Goal: Task Accomplishment & Management: Manage account settings

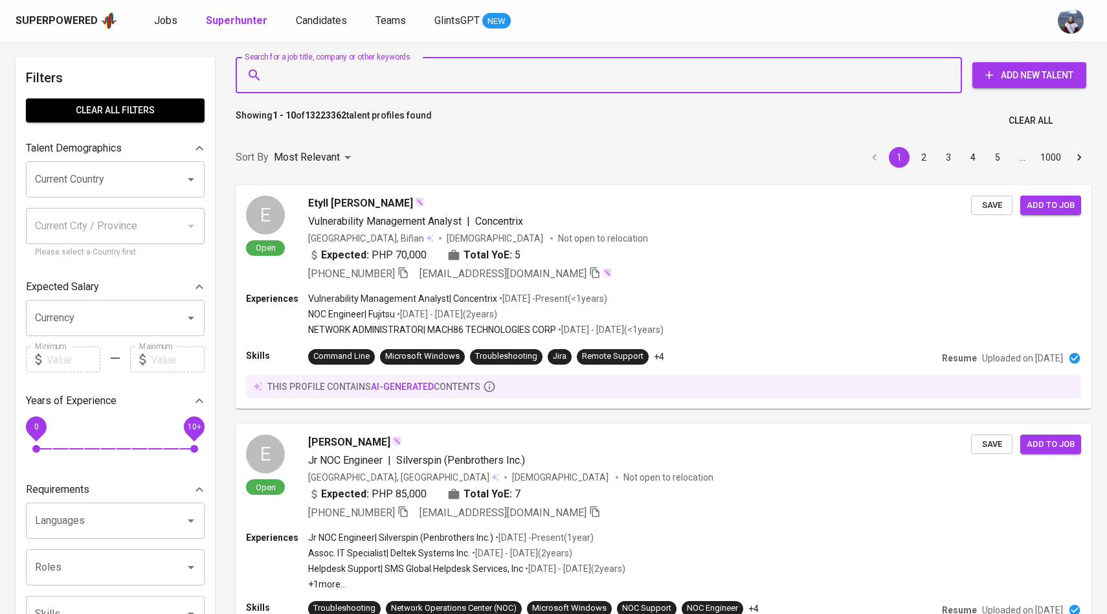
click at [301, 79] on input "Search for a job title, company or other keywords" at bounding box center [602, 75] width 670 height 25
type input "[EMAIL_ADDRESS][DOMAIN_NAME]"
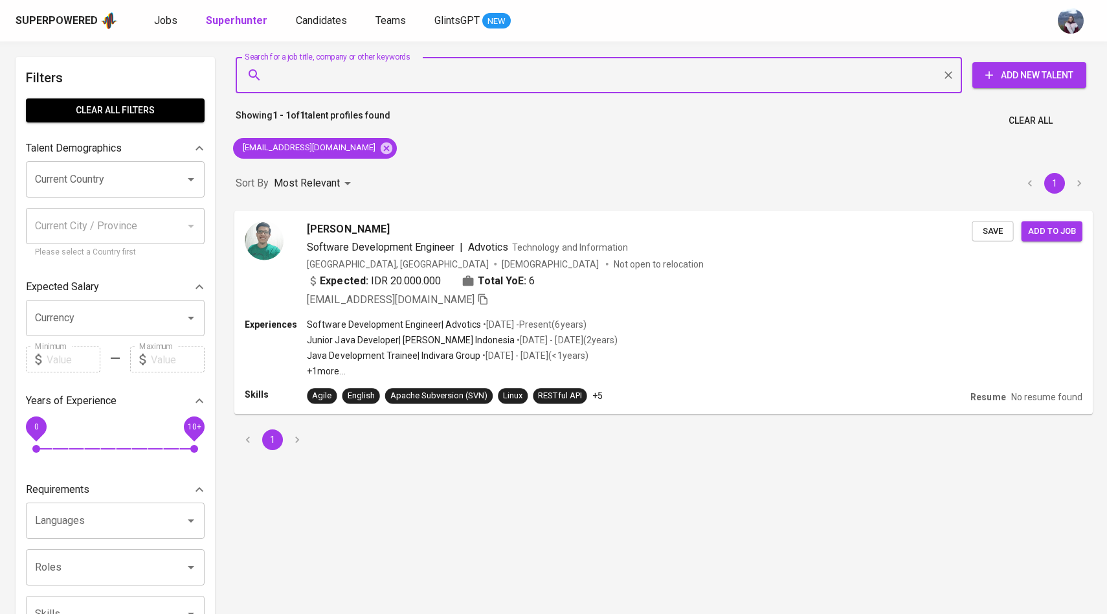
click at [260, 237] on img at bounding box center [264, 240] width 39 height 39
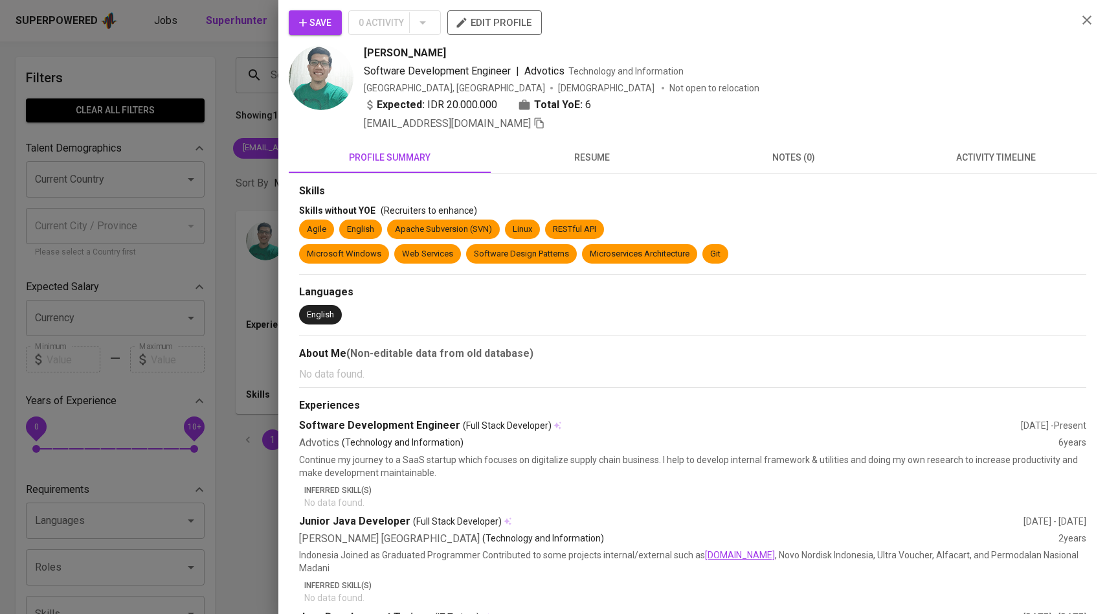
click at [961, 166] on button "activity timeline" at bounding box center [996, 157] width 202 height 31
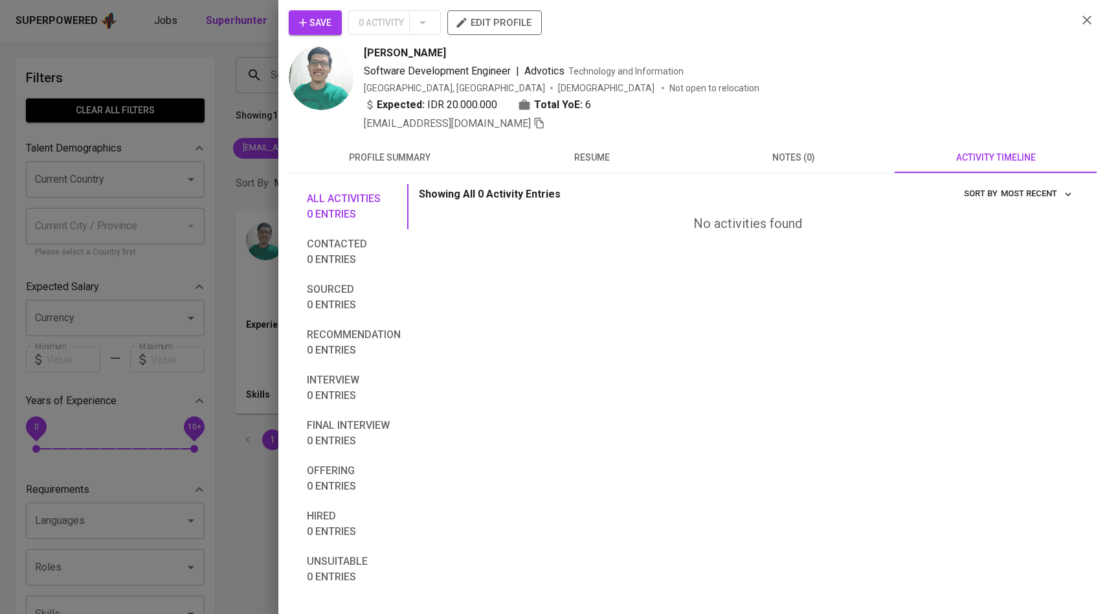
click at [315, 18] on span "Save" at bounding box center [315, 23] width 32 height 16
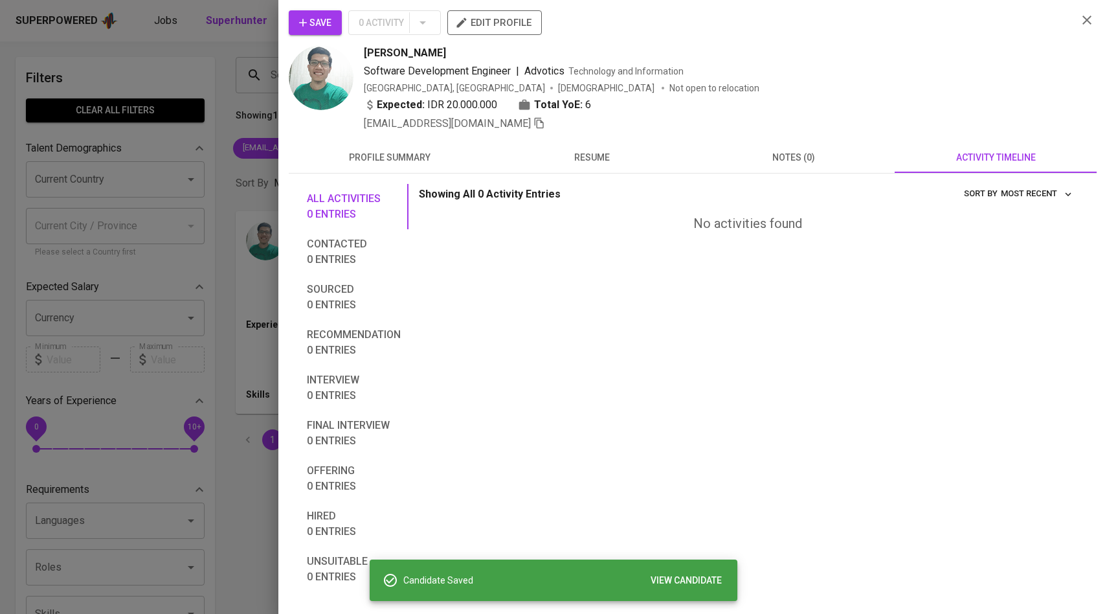
click at [238, 171] on div at bounding box center [553, 307] width 1107 height 614
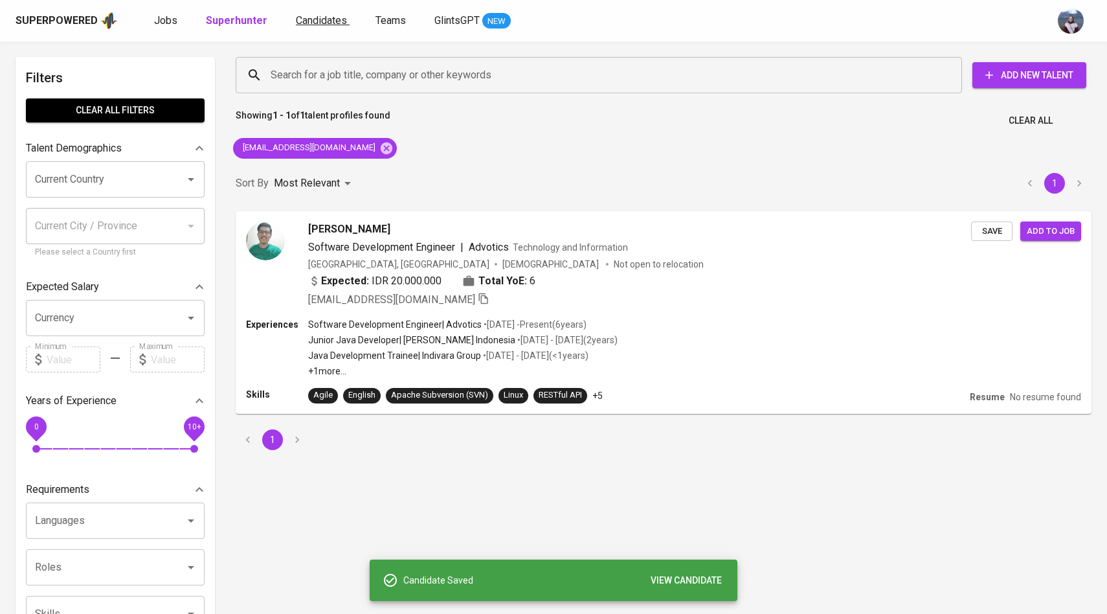
click at [300, 27] on link "Candidates" at bounding box center [323, 21] width 54 height 16
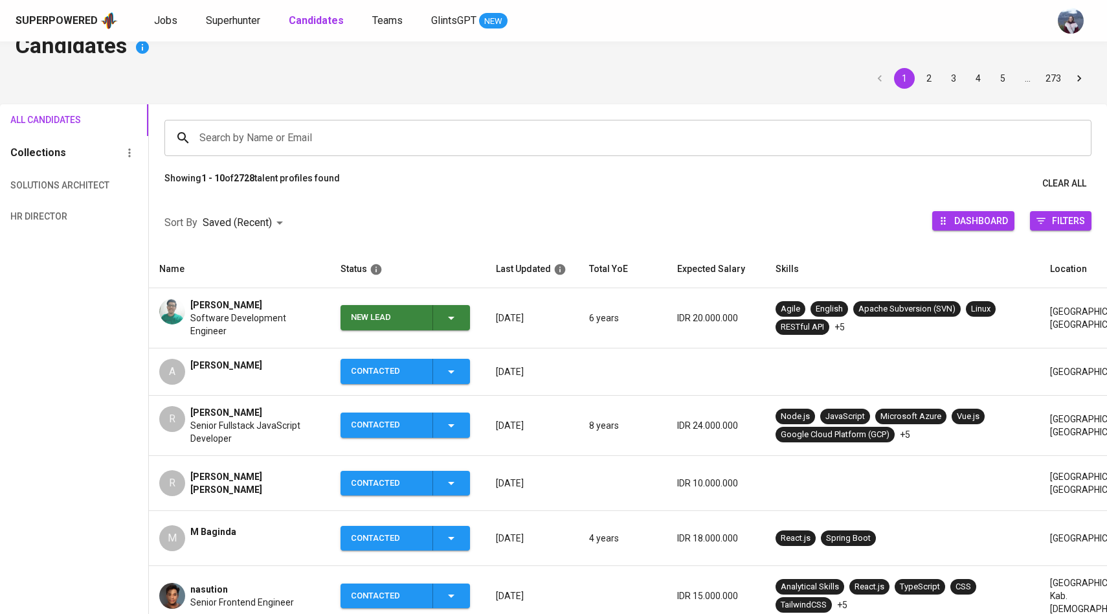
scroll to position [34, 0]
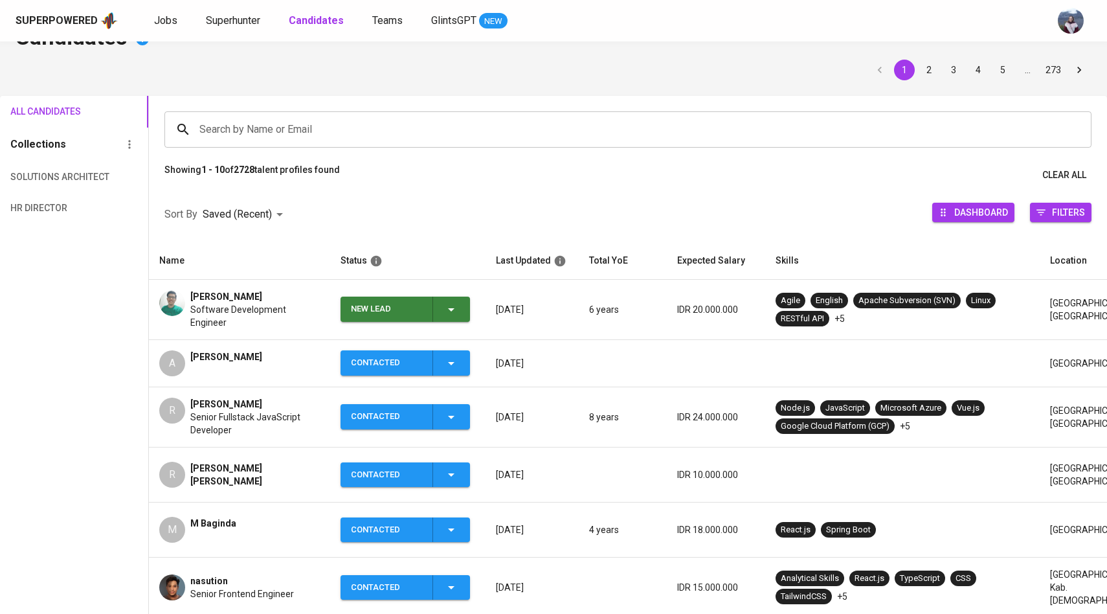
click at [442, 310] on div "New Lead" at bounding box center [405, 309] width 108 height 25
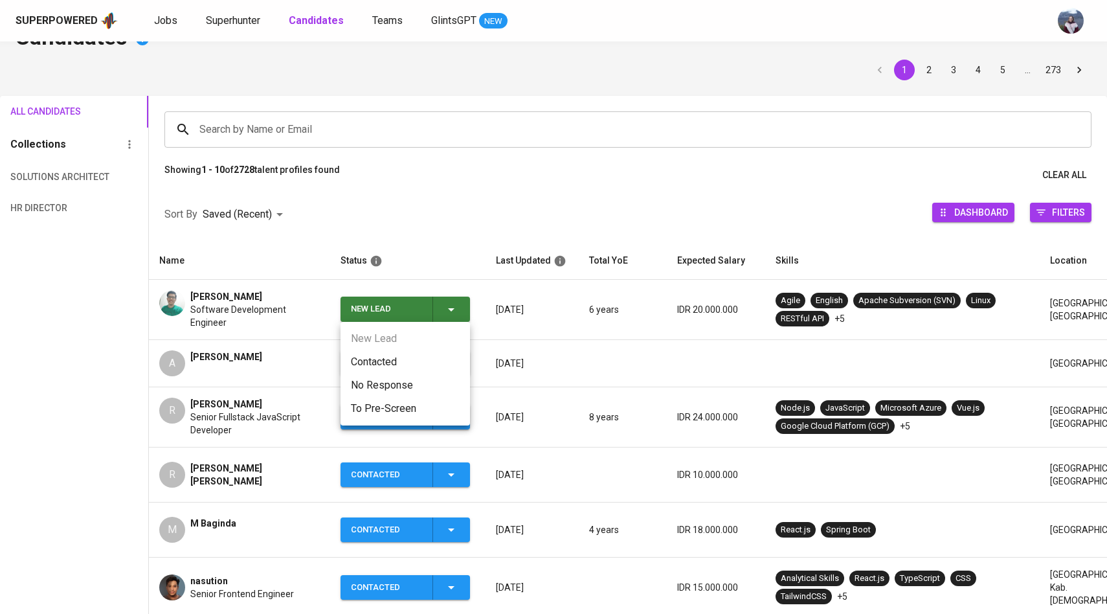
click at [387, 361] on li "Contacted" at bounding box center [406, 361] width 130 height 23
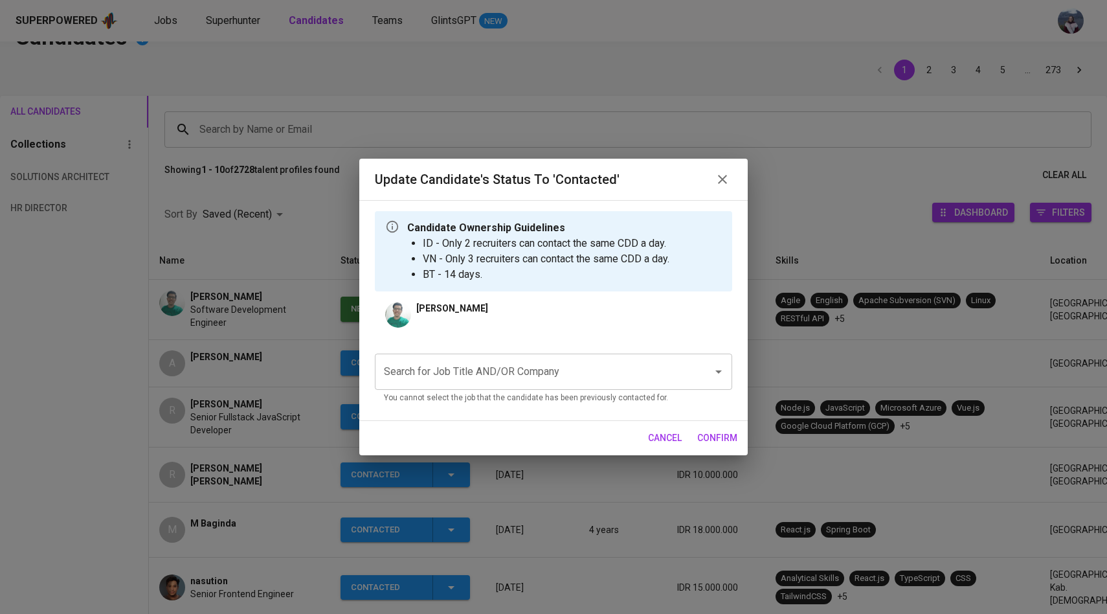
click at [438, 385] on div "Search for Job Title AND/OR Company" at bounding box center [553, 372] width 357 height 36
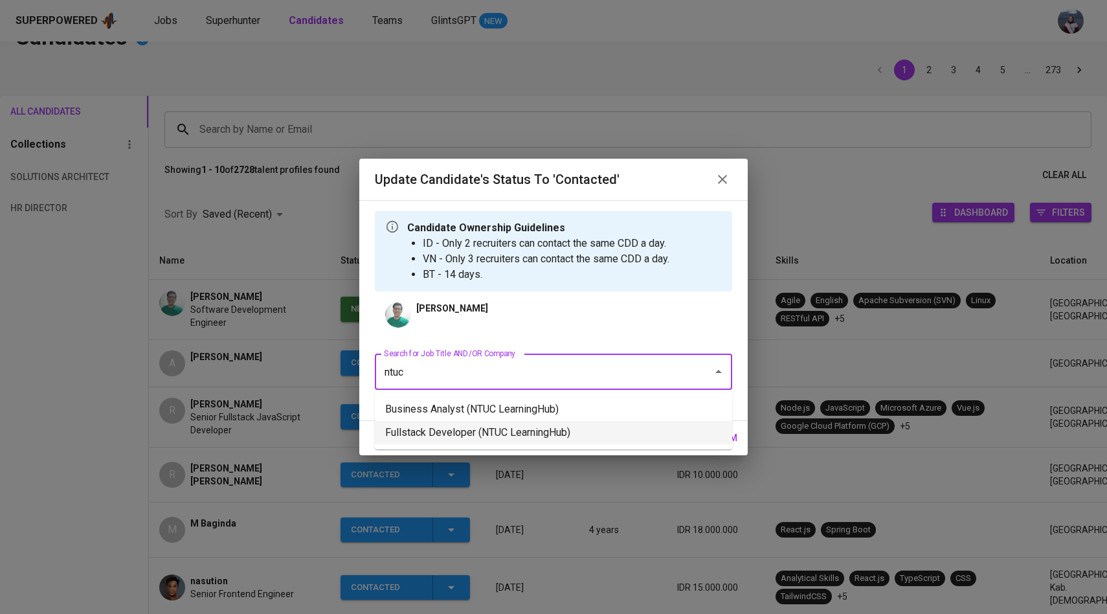
click at [453, 431] on li "Fullstack Developer (NTUC LearningHub)" at bounding box center [553, 432] width 357 height 23
type input "ntuc"
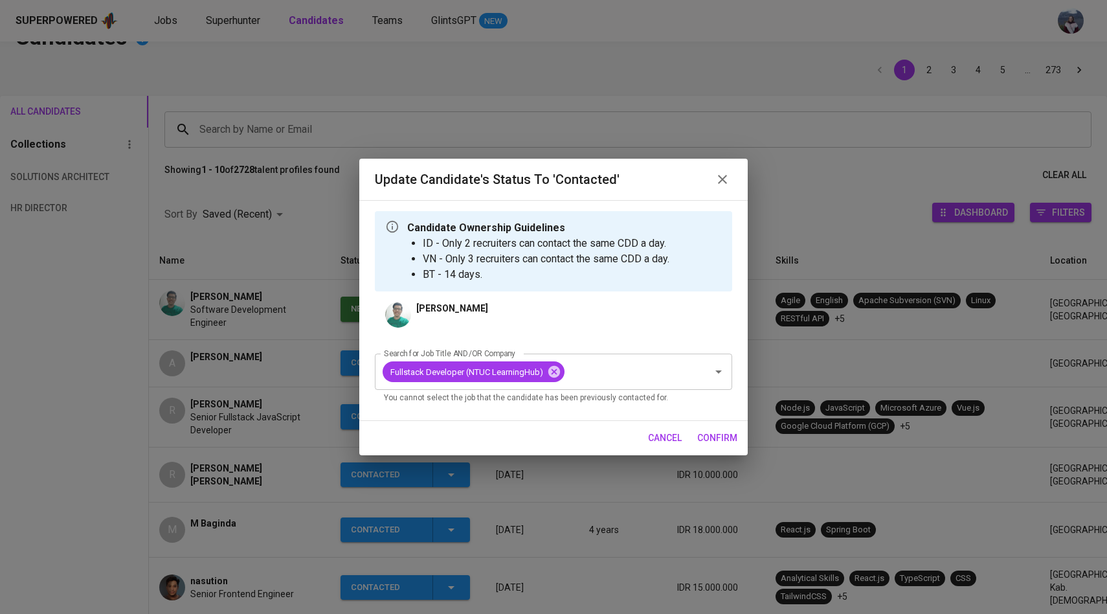
click at [710, 440] on span "confirm" at bounding box center [718, 438] width 40 height 16
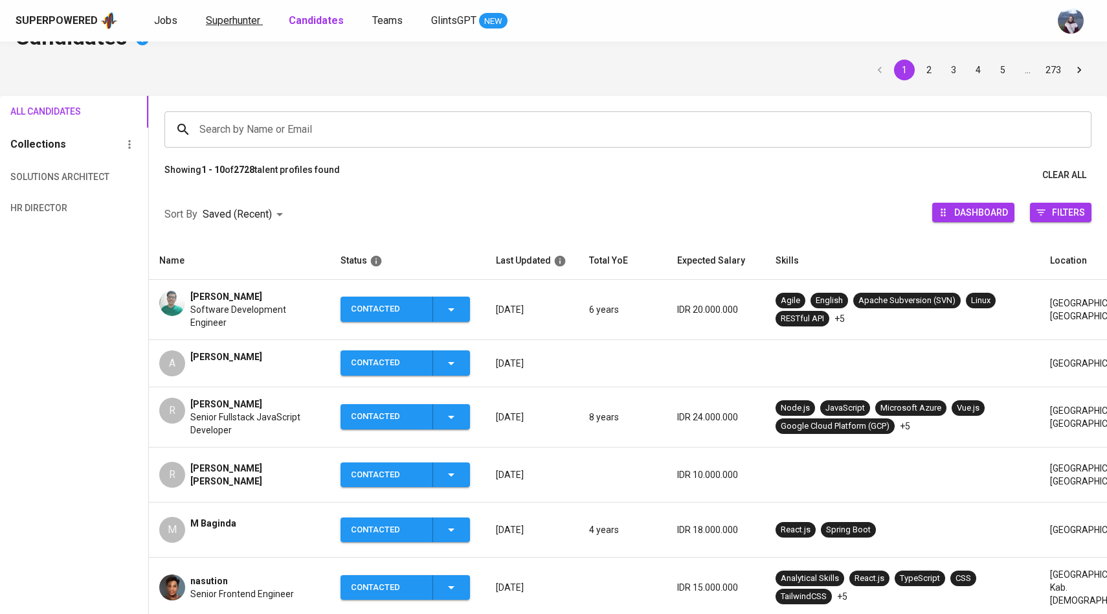
click at [258, 15] on span "Superhunter" at bounding box center [233, 20] width 54 height 12
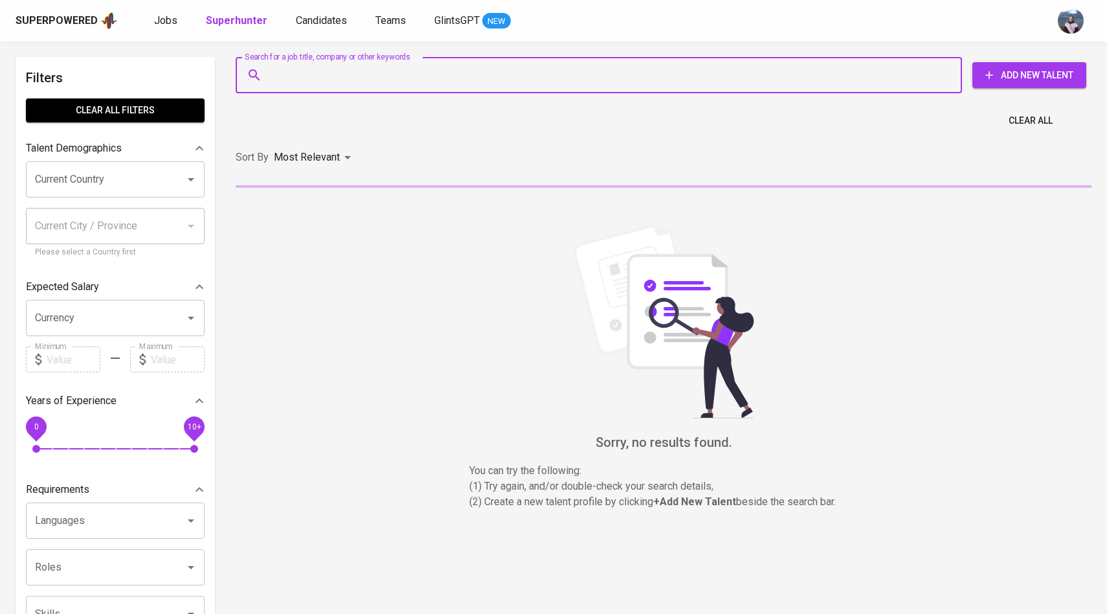
click at [289, 71] on input "Search for a job title, company or other keywords" at bounding box center [602, 75] width 670 height 25
paste input "[EMAIL_ADDRESS][DOMAIN_NAME]"
type input "[EMAIL_ADDRESS][DOMAIN_NAME]"
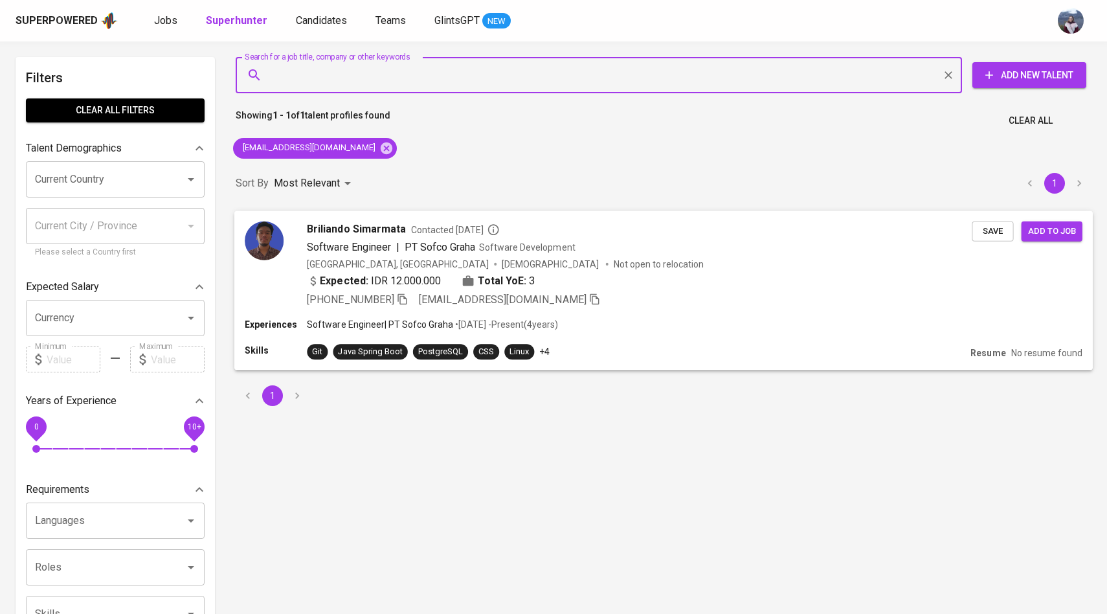
click at [271, 242] on img at bounding box center [264, 240] width 39 height 39
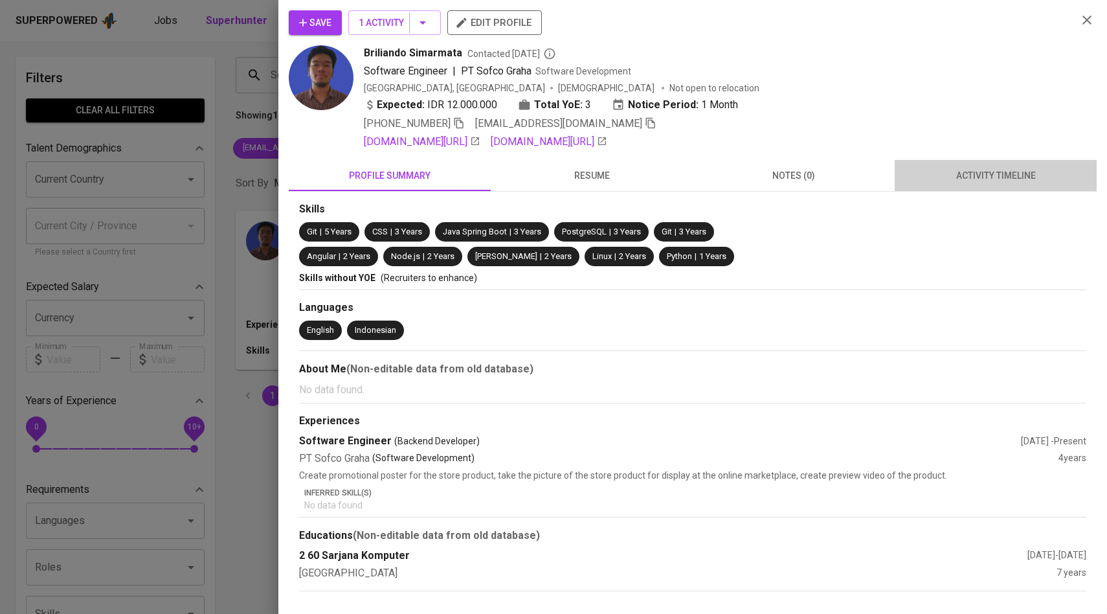
click at [961, 181] on span "activity timeline" at bounding box center [996, 176] width 187 height 16
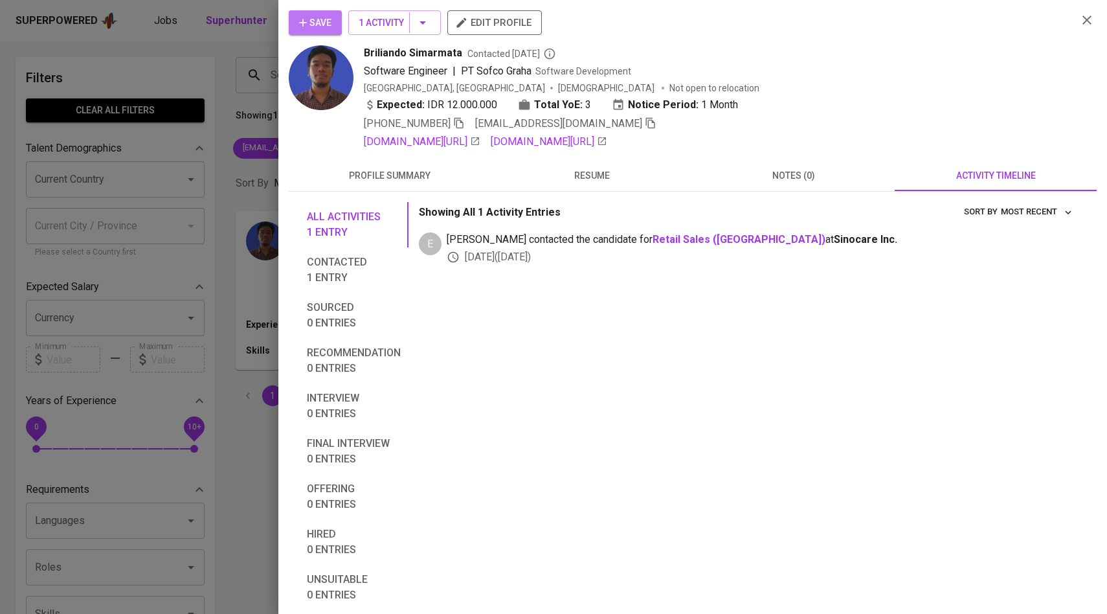
click at [333, 32] on button "Save" at bounding box center [315, 22] width 53 height 25
click at [246, 155] on div at bounding box center [553, 307] width 1107 height 614
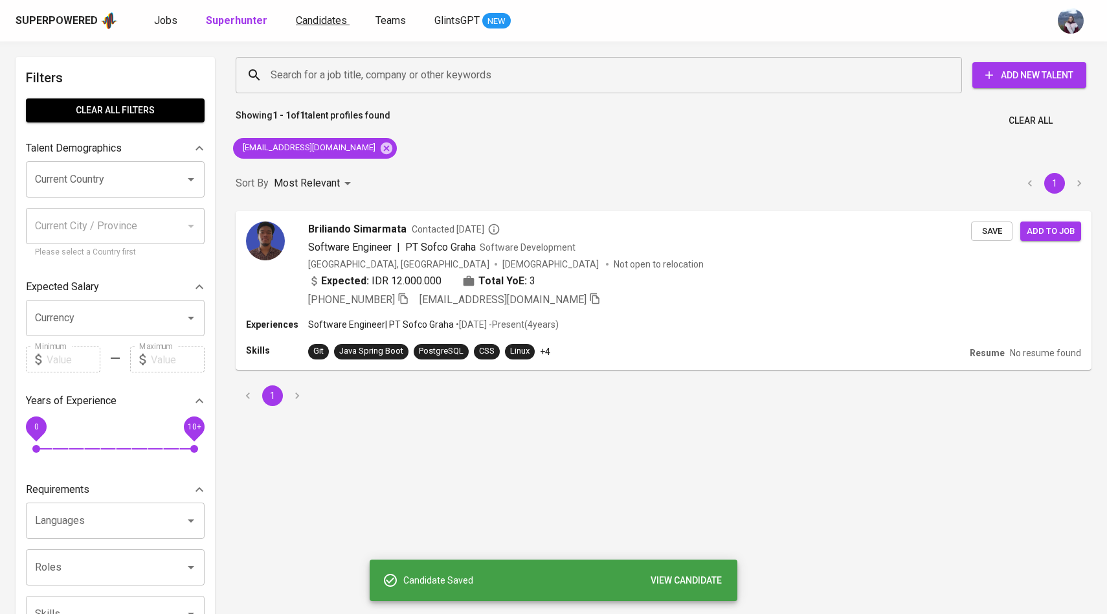
click at [306, 21] on span "Candidates" at bounding box center [321, 20] width 51 height 12
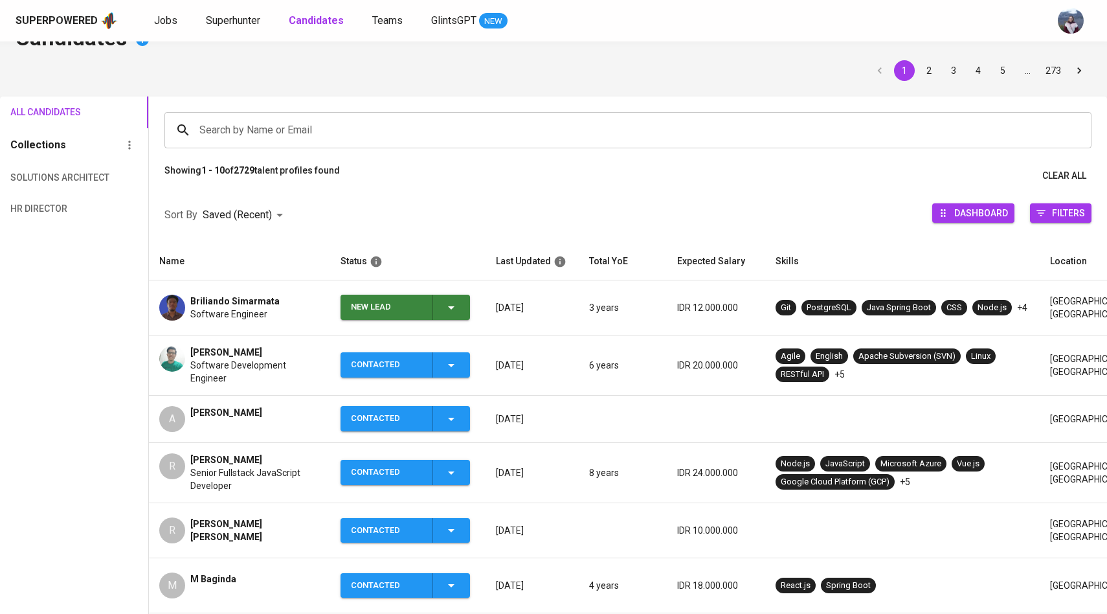
scroll to position [40, 0]
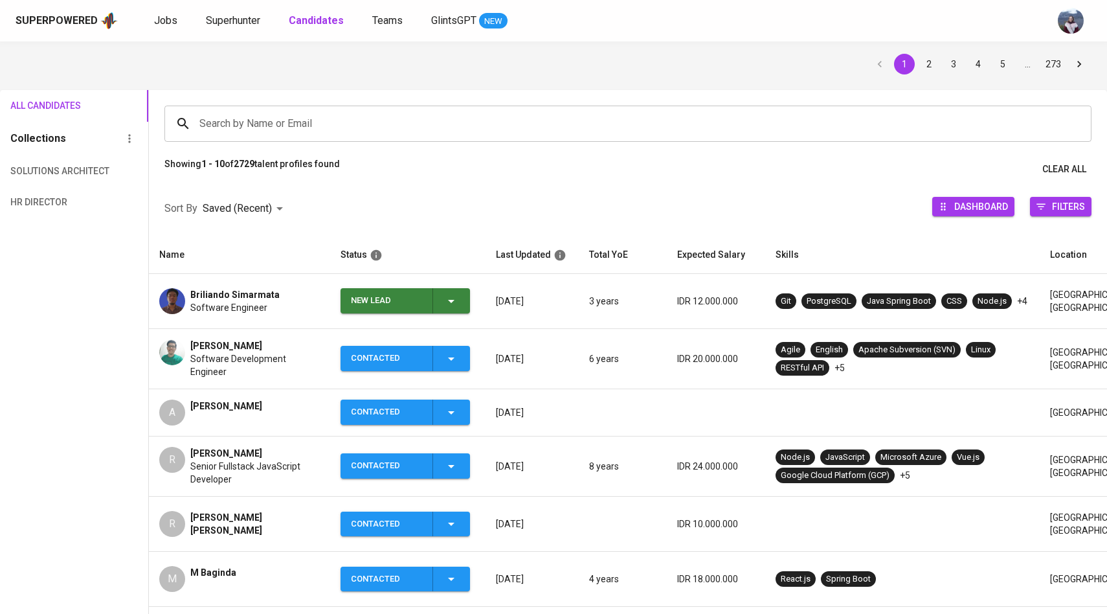
click at [452, 304] on icon "button" at bounding box center [452, 301] width 16 height 16
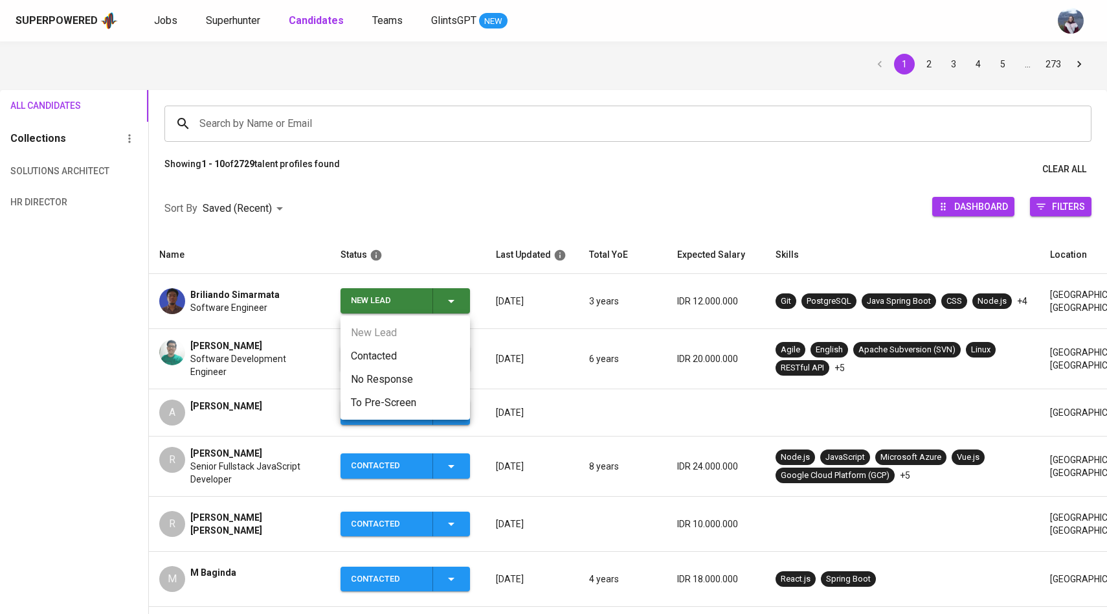
click at [388, 351] on li "Contacted" at bounding box center [406, 356] width 130 height 23
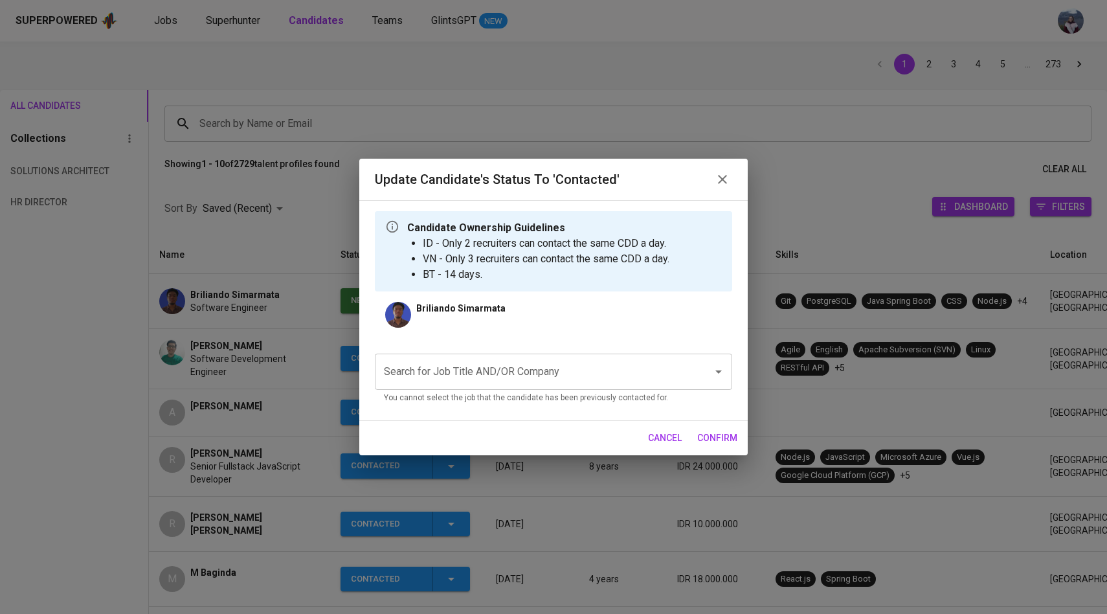
click at [483, 375] on input "Search for Job Title AND/OR Company" at bounding box center [536, 371] width 310 height 25
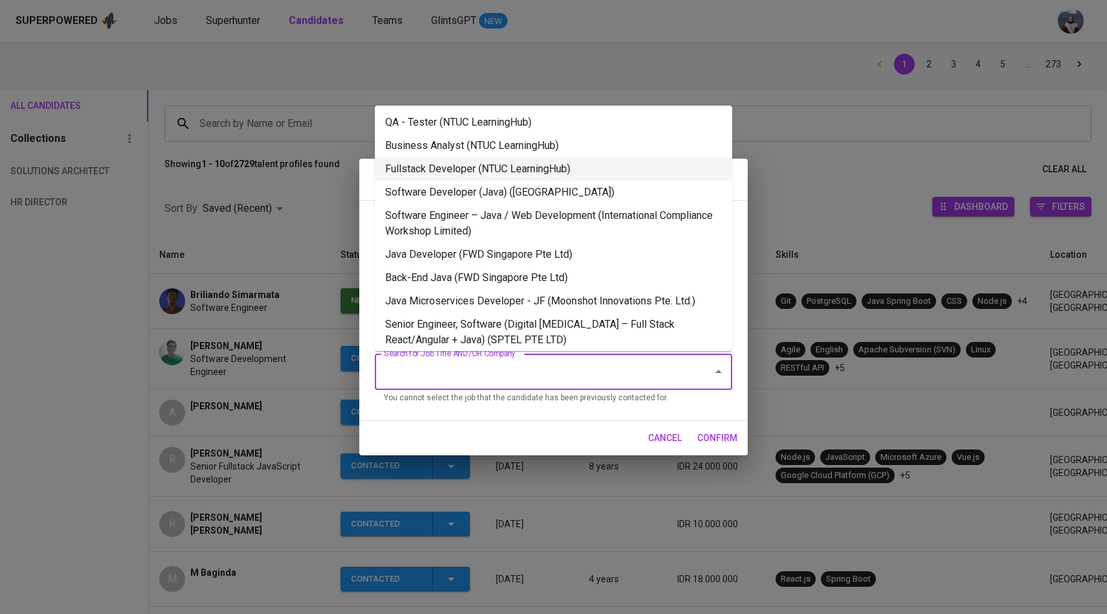
click at [518, 167] on li "Fullstack Developer (NTUC LearningHub)" at bounding box center [553, 168] width 357 height 23
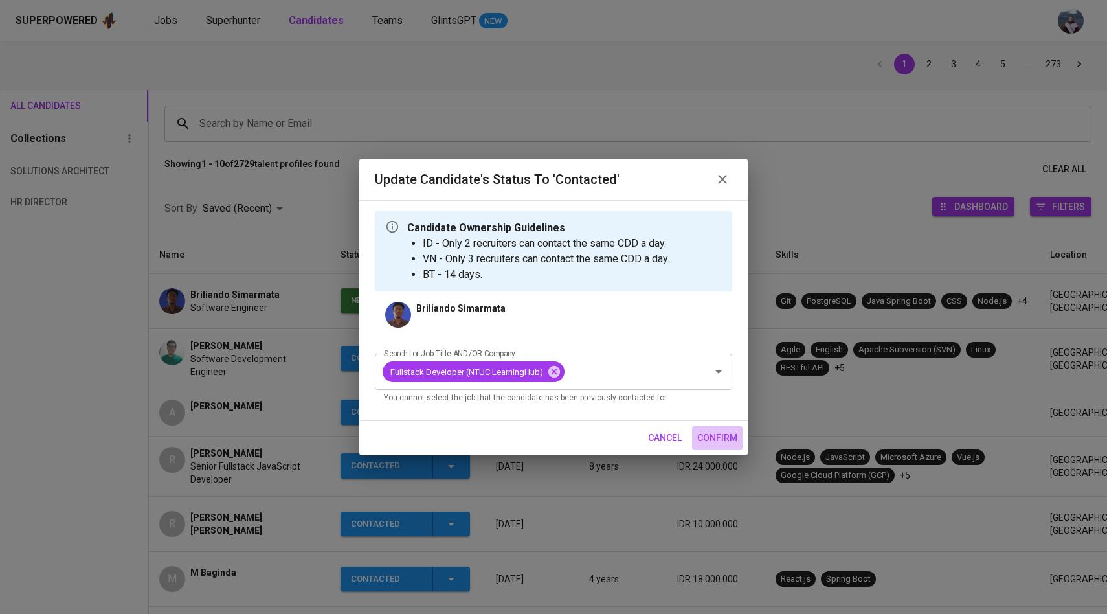
click at [721, 433] on span "confirm" at bounding box center [718, 438] width 40 height 16
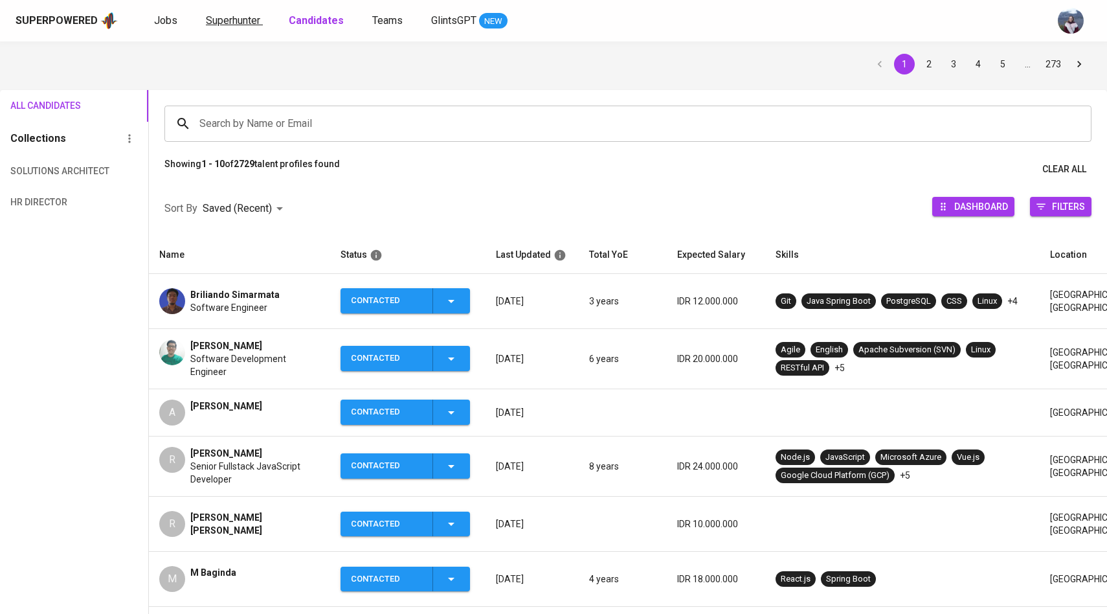
click at [220, 21] on span "Superhunter" at bounding box center [233, 20] width 54 height 12
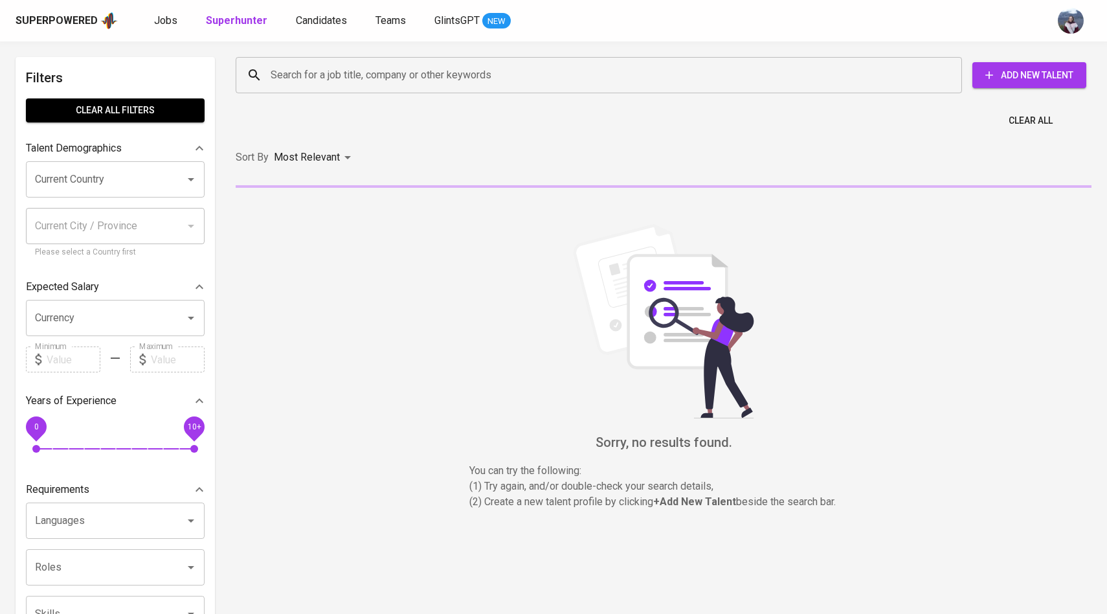
click at [365, 71] on input "Search for a job title, company or other keywords" at bounding box center [602, 75] width 670 height 25
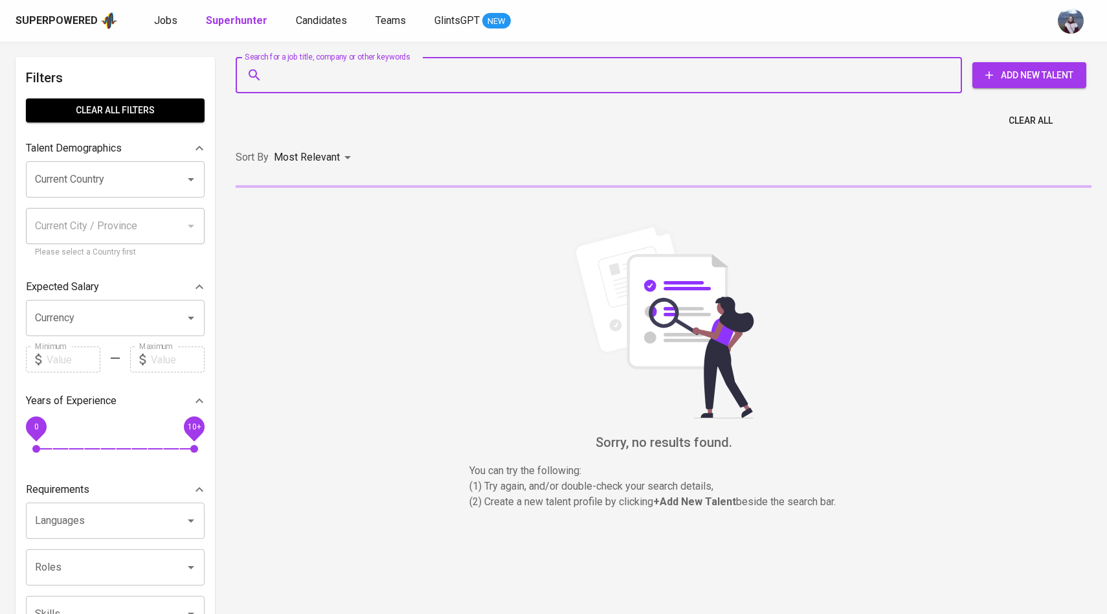
paste input "[EMAIL_ADDRESS][DOMAIN_NAME]"
type input "[EMAIL_ADDRESS][DOMAIN_NAME]"
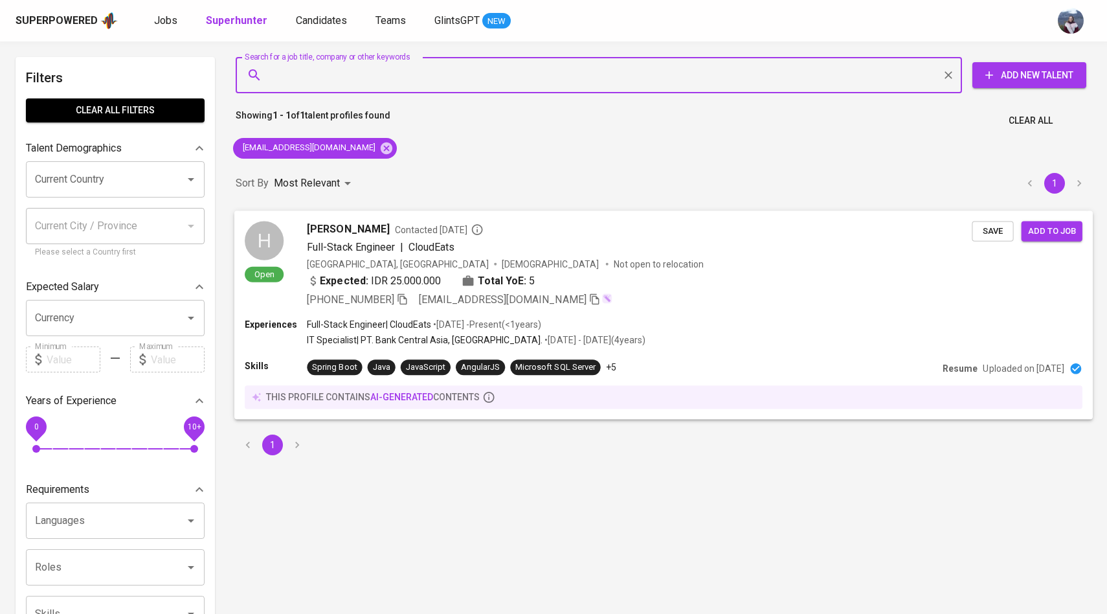
click at [267, 251] on div "H" at bounding box center [264, 240] width 39 height 39
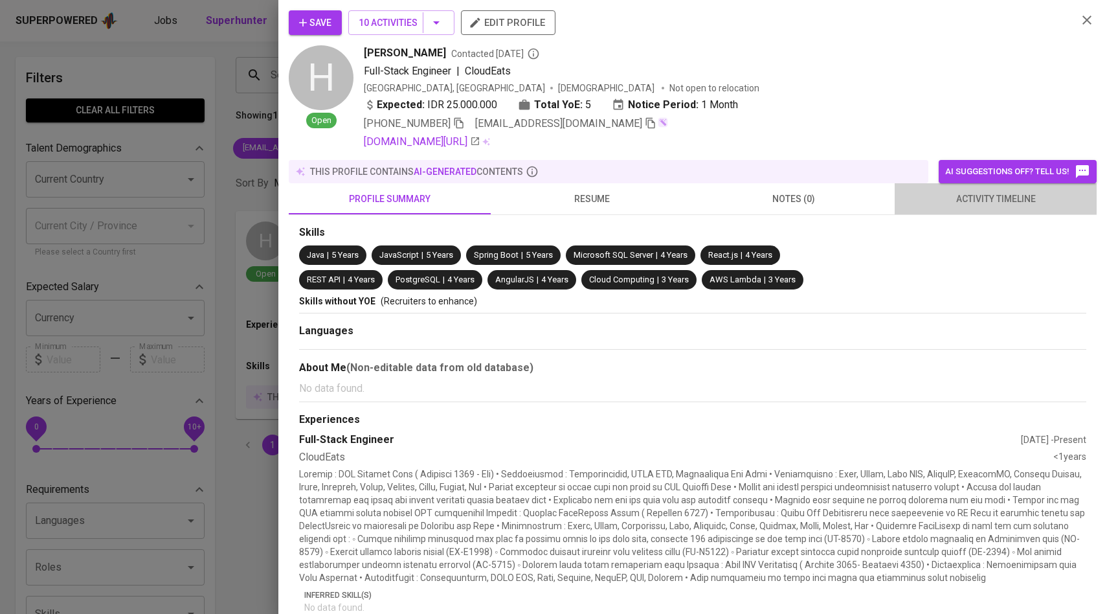
click at [1002, 195] on span "activity timeline" at bounding box center [996, 199] width 187 height 16
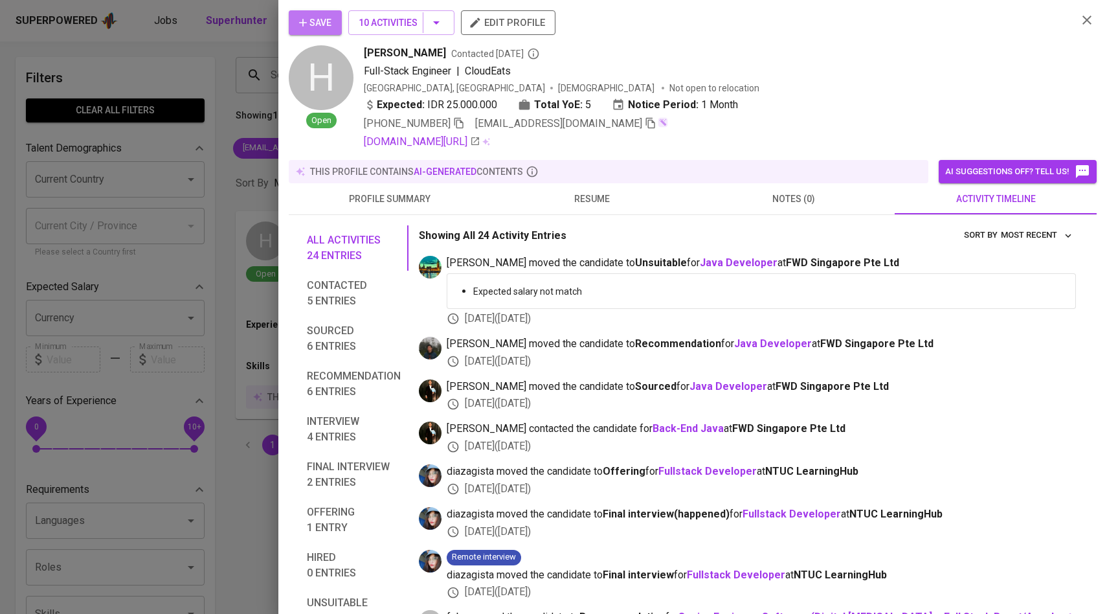
click at [321, 17] on span "Save" at bounding box center [315, 23] width 32 height 16
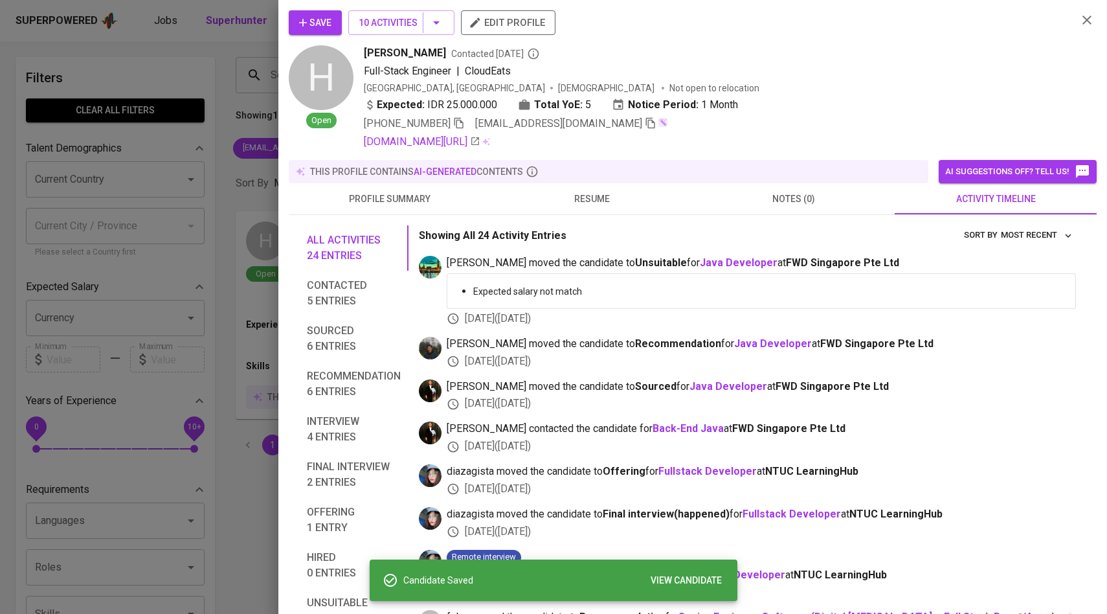
click at [179, 257] on div at bounding box center [553, 307] width 1107 height 614
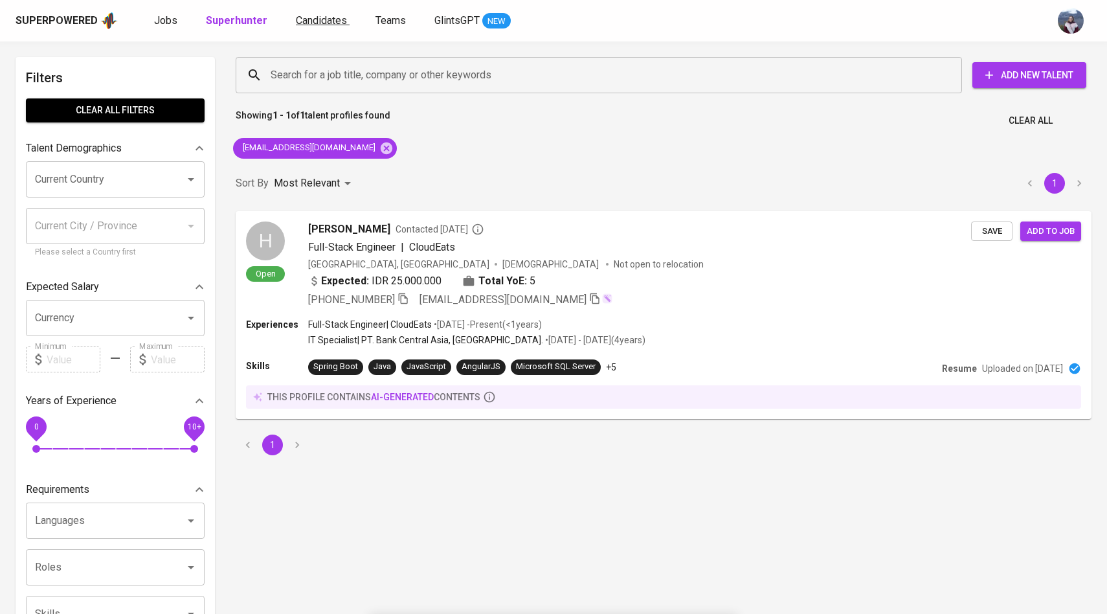
click at [329, 18] on span "Candidates" at bounding box center [321, 20] width 51 height 12
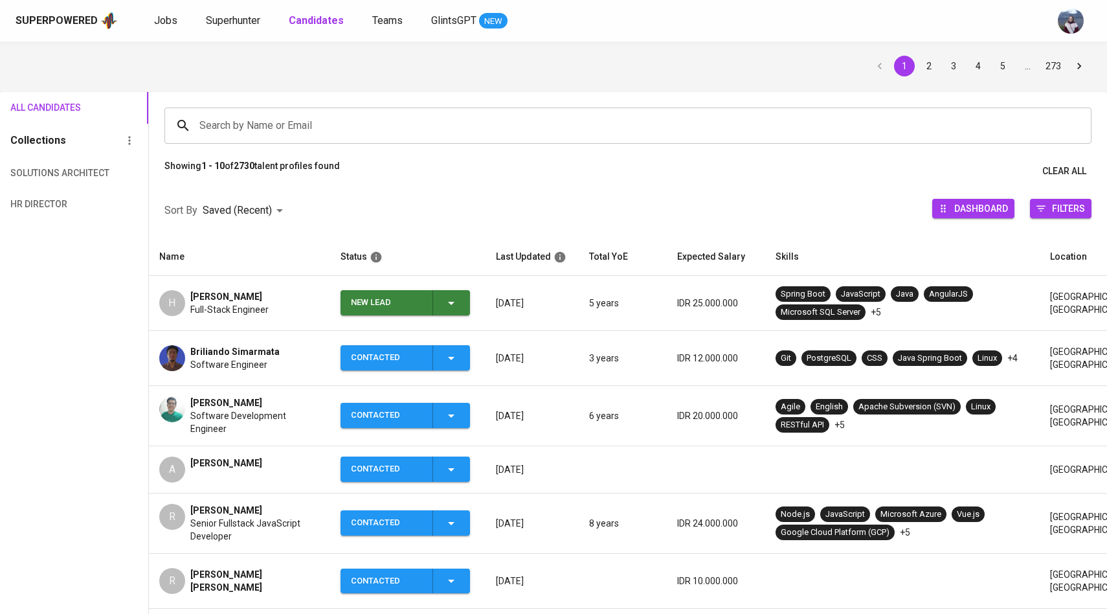
scroll to position [67, 0]
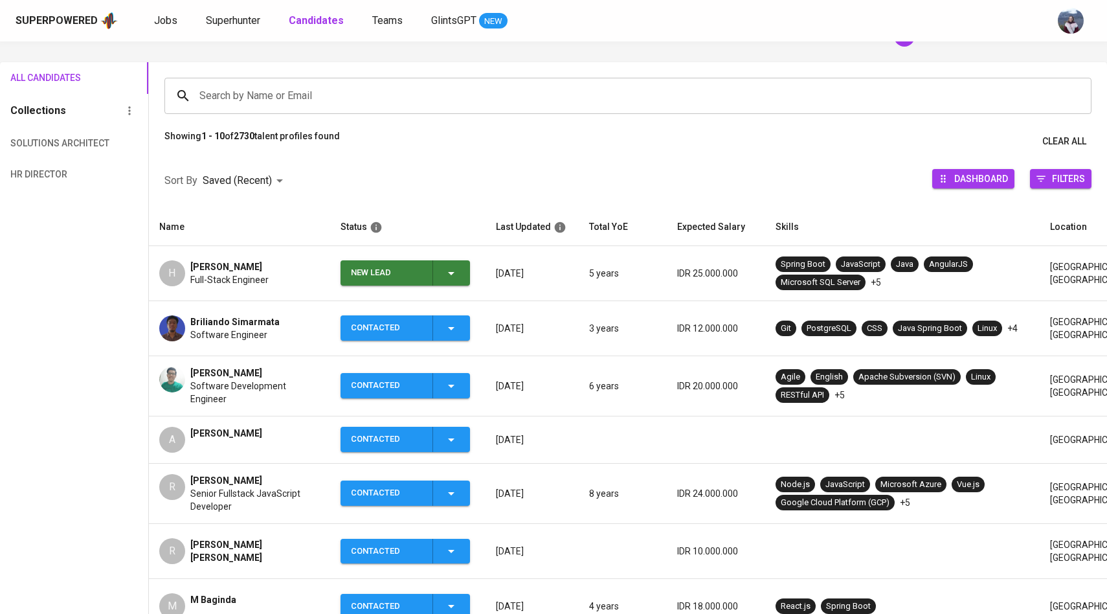
click at [446, 284] on div "New Lead" at bounding box center [405, 272] width 108 height 25
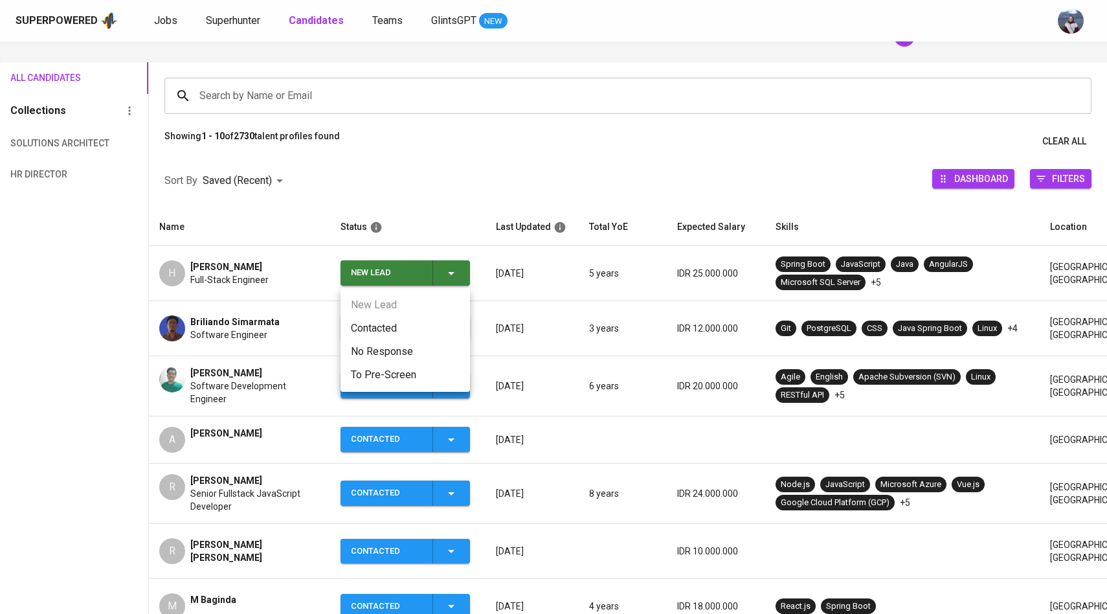
click at [390, 323] on li "Contacted" at bounding box center [406, 328] width 130 height 23
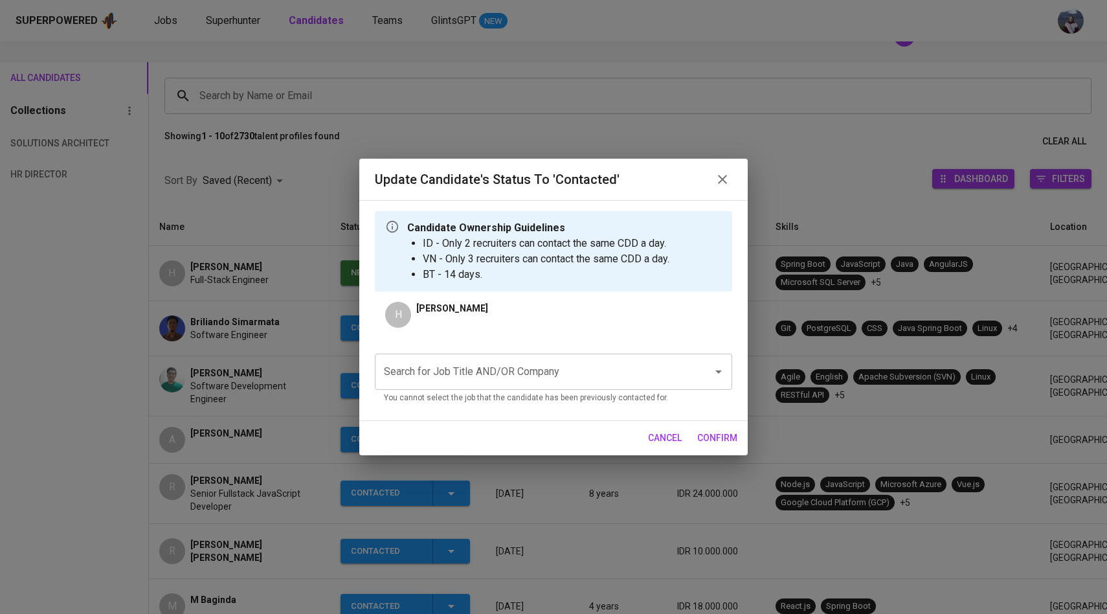
click at [444, 383] on input "Search for Job Title AND/OR Company" at bounding box center [536, 371] width 310 height 25
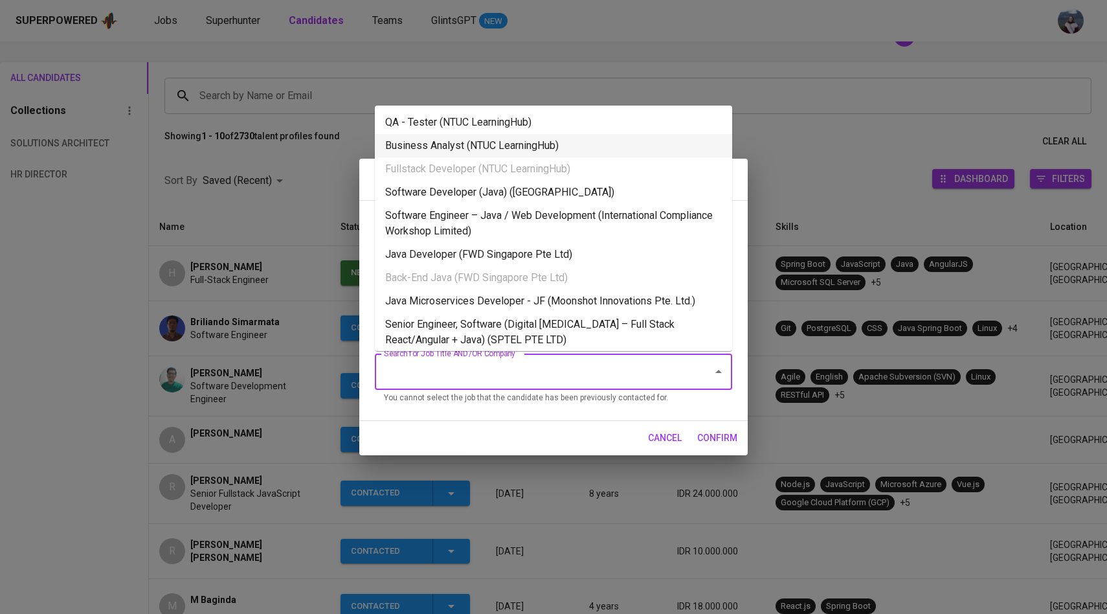
click at [198, 321] on div "Update Candidate's Status to 'Contacted' Candidate Ownership Guidelines ID - On…" at bounding box center [553, 307] width 1107 height 614
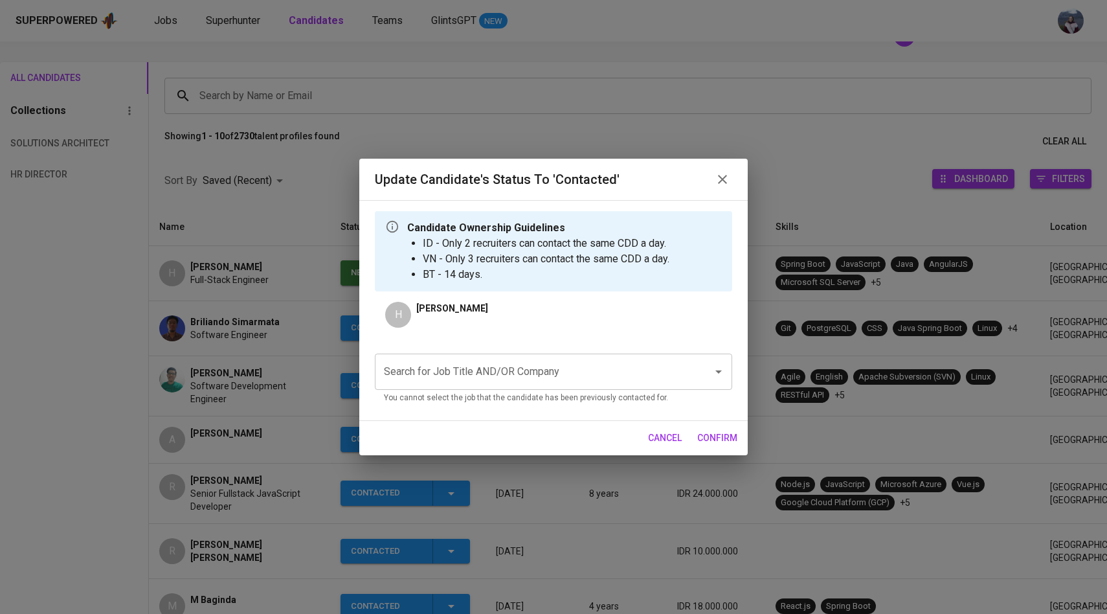
click at [175, 269] on div "Update Candidate's Status to 'Contacted' Candidate Ownership Guidelines ID - On…" at bounding box center [553, 307] width 1107 height 614
click at [672, 437] on span "cancel" at bounding box center [665, 438] width 34 height 16
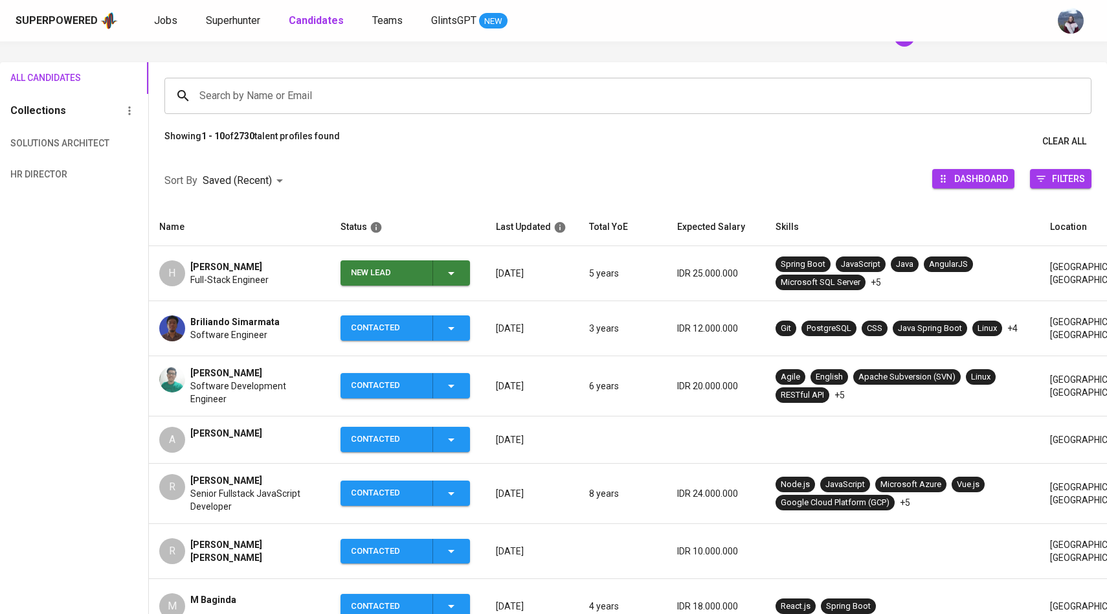
click at [175, 278] on div "H" at bounding box center [172, 273] width 26 height 26
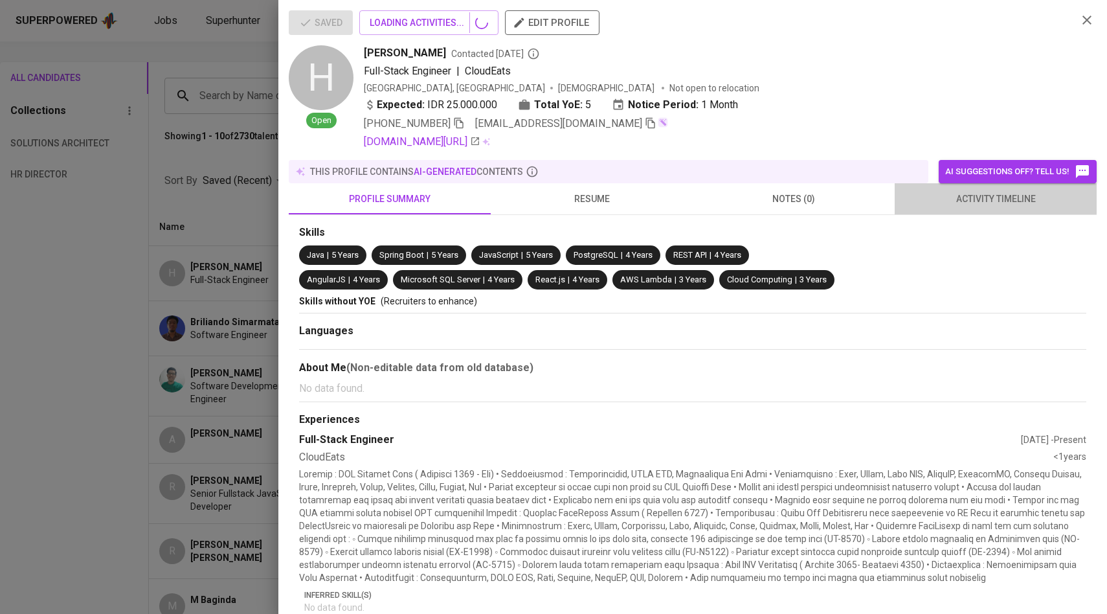
click at [984, 207] on button "activity timeline" at bounding box center [996, 198] width 202 height 31
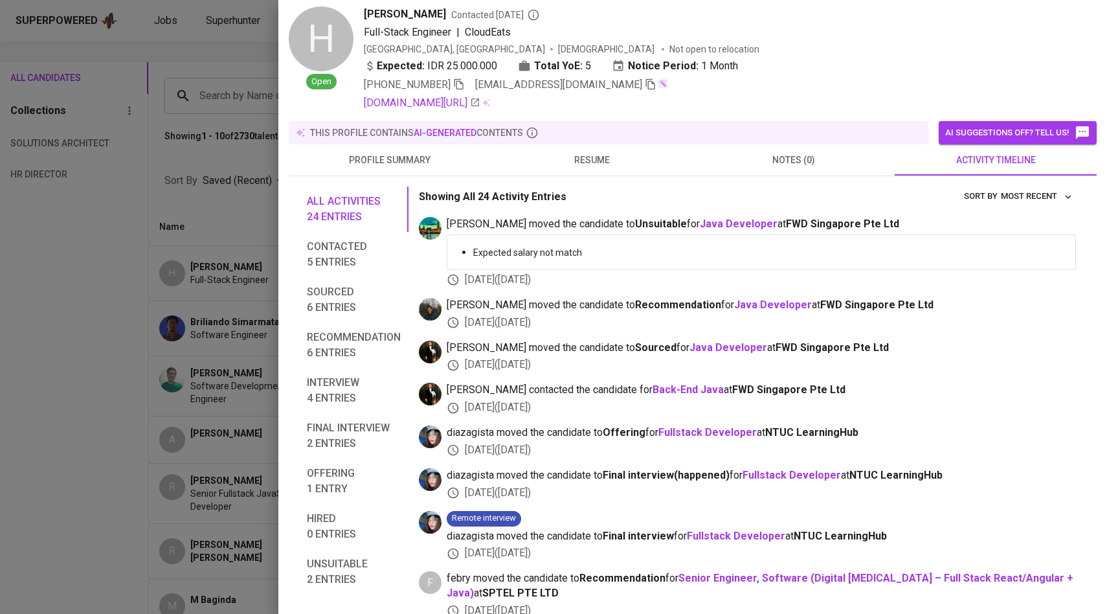
scroll to position [0, 0]
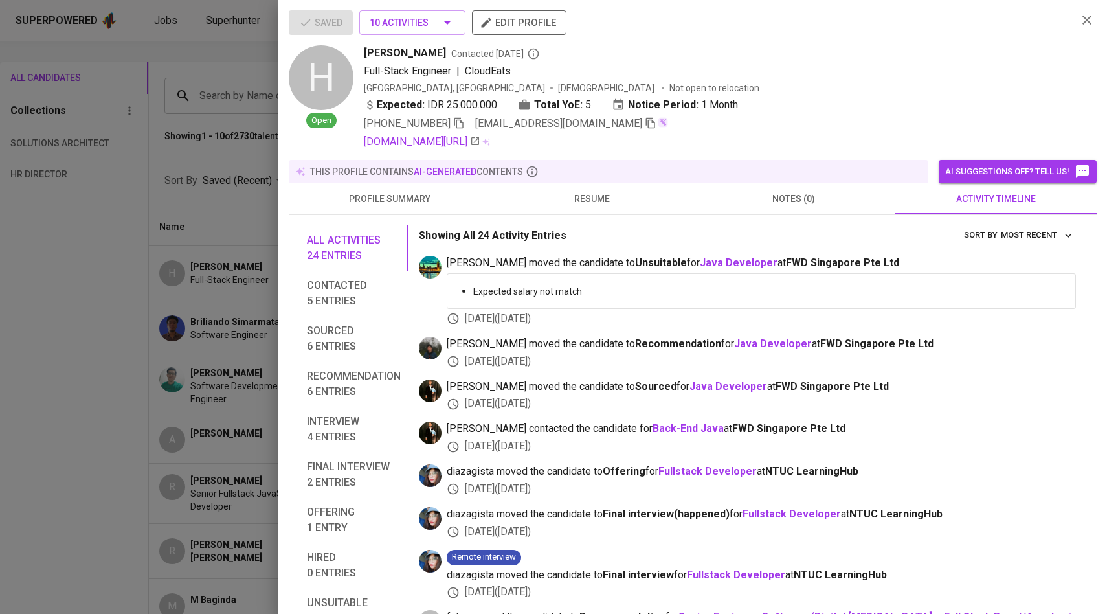
scroll to position [89, 0]
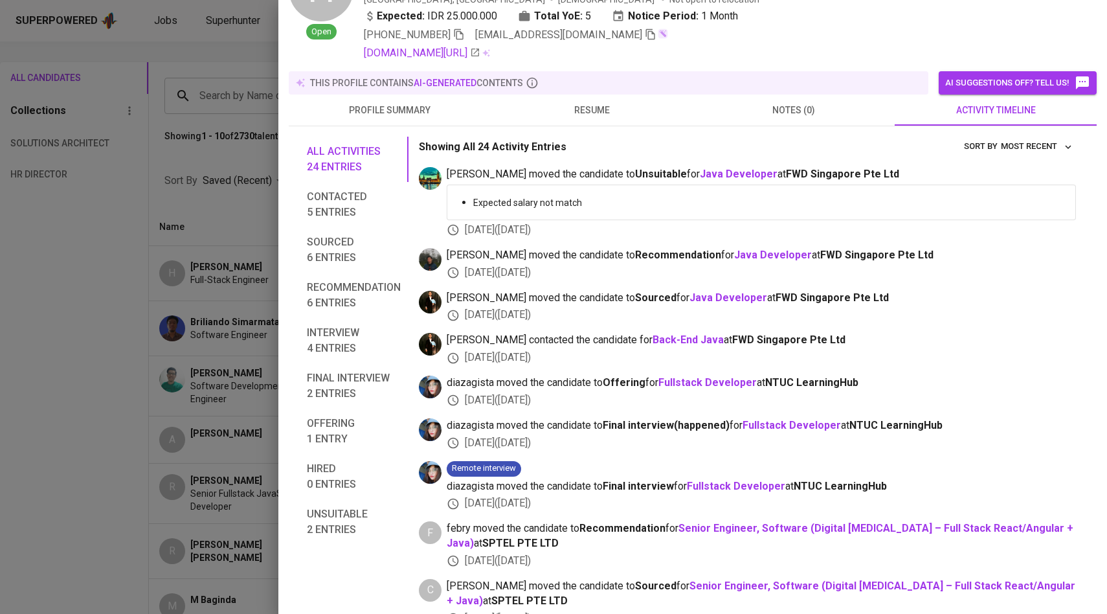
click at [166, 385] on div at bounding box center [553, 307] width 1107 height 614
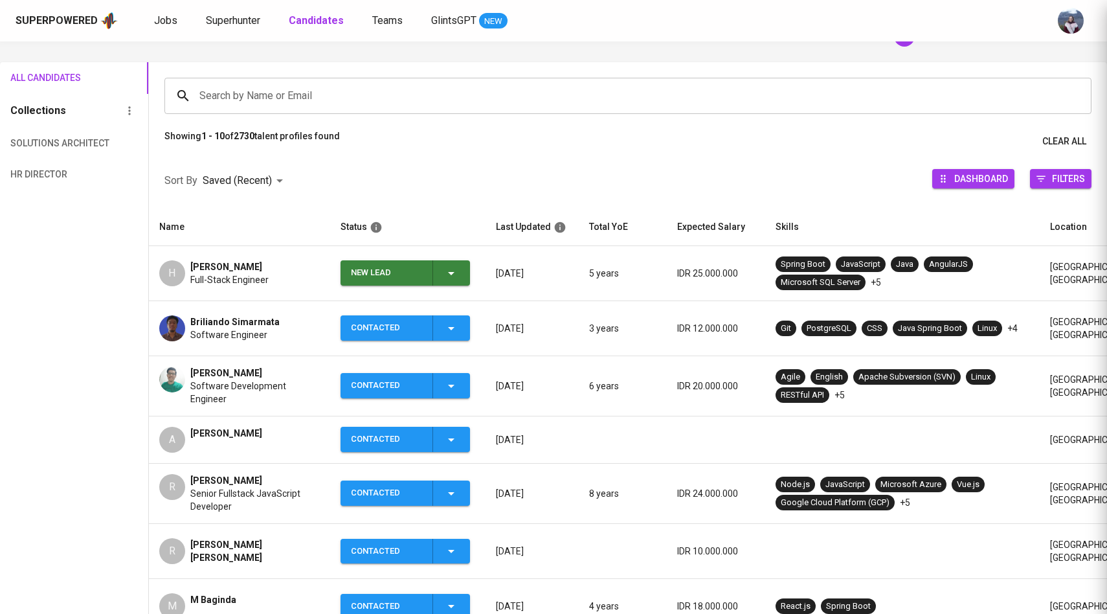
scroll to position [0, 0]
click at [247, 26] on span "Superhunter" at bounding box center [233, 20] width 54 height 12
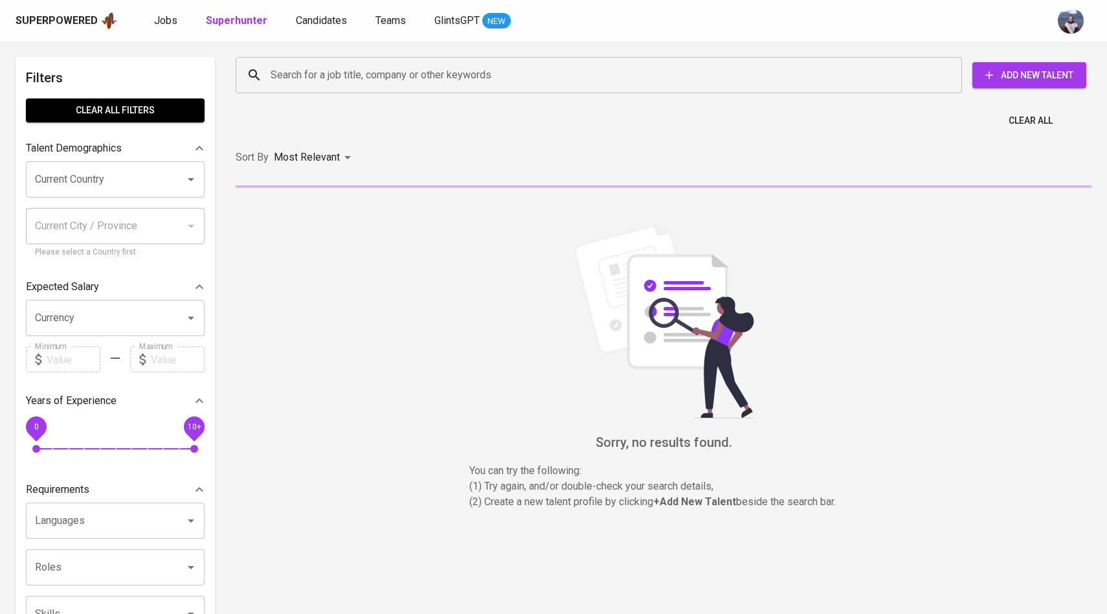
click at [312, 73] on input "Search for a job title, company or other keywords" at bounding box center [602, 75] width 670 height 25
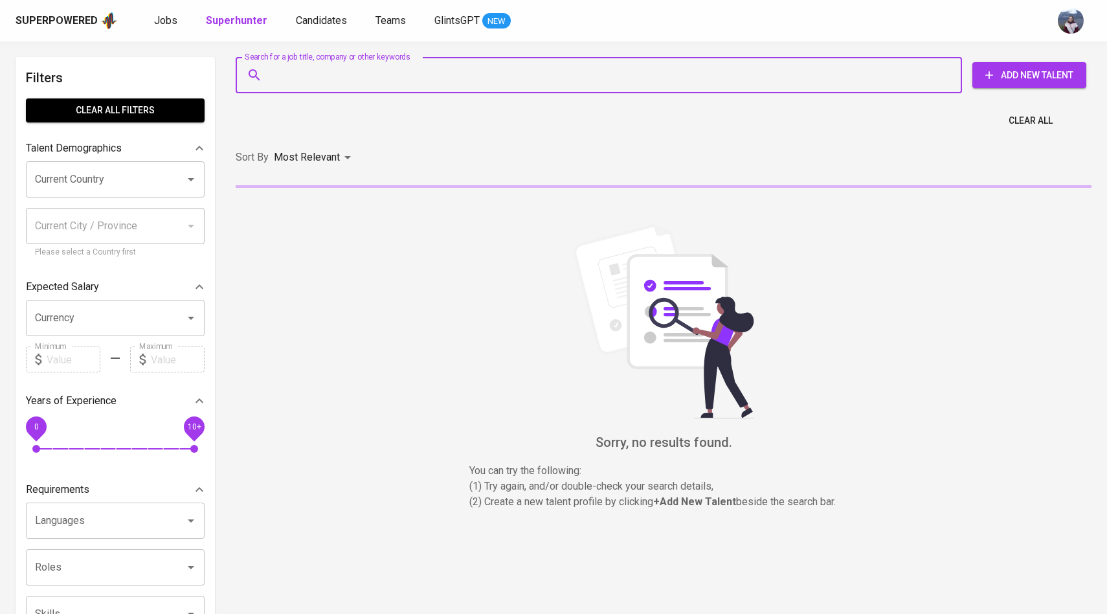
paste input "[EMAIL_ADDRESS][DOMAIN_NAME]"
type input "[EMAIL_ADDRESS][DOMAIN_NAME]"
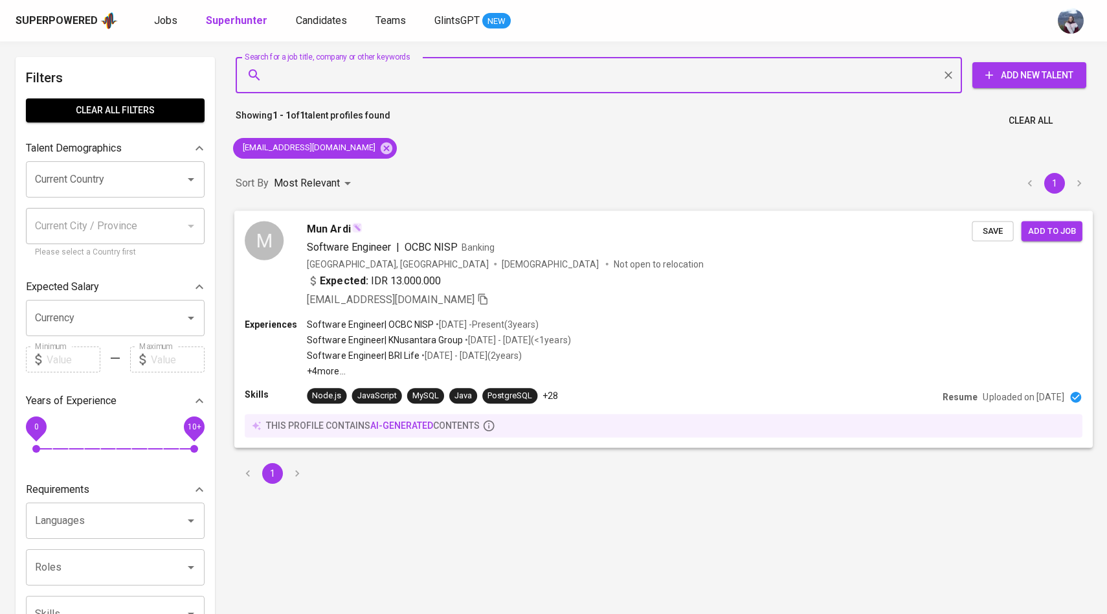
click at [269, 254] on div "M" at bounding box center [264, 240] width 39 height 39
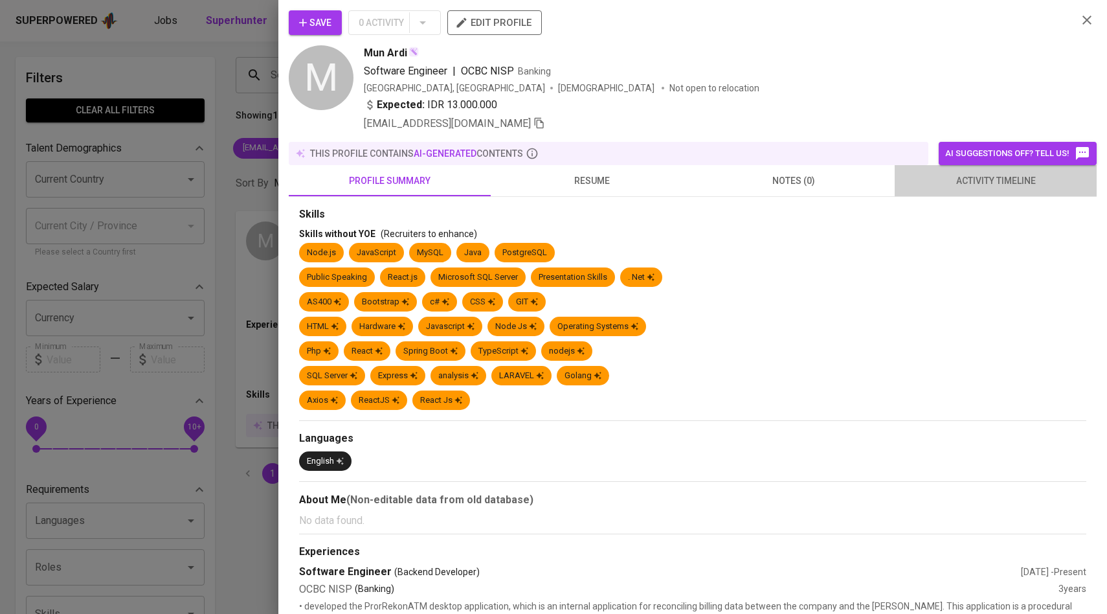
click at [961, 195] on button "activity timeline" at bounding box center [996, 180] width 202 height 31
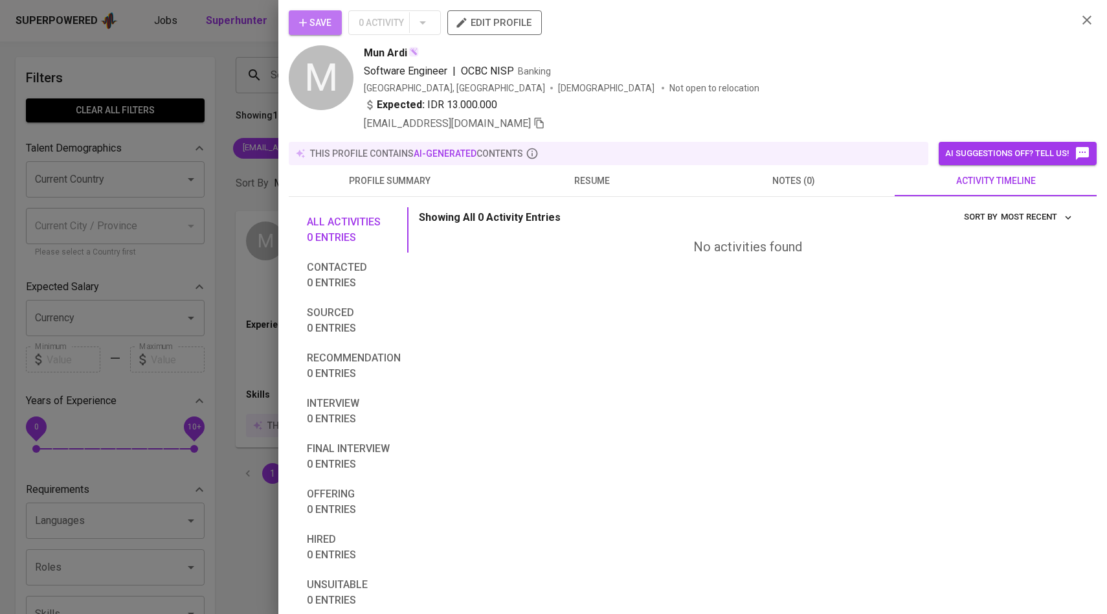
click at [311, 25] on span "Save" at bounding box center [315, 23] width 32 height 16
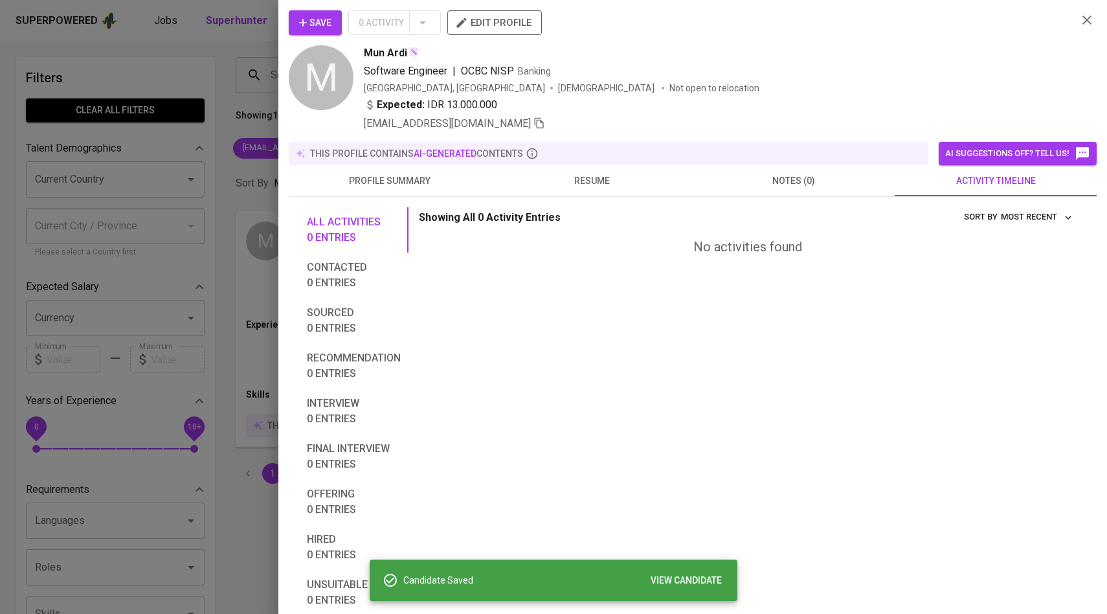
click at [239, 121] on div at bounding box center [553, 307] width 1107 height 614
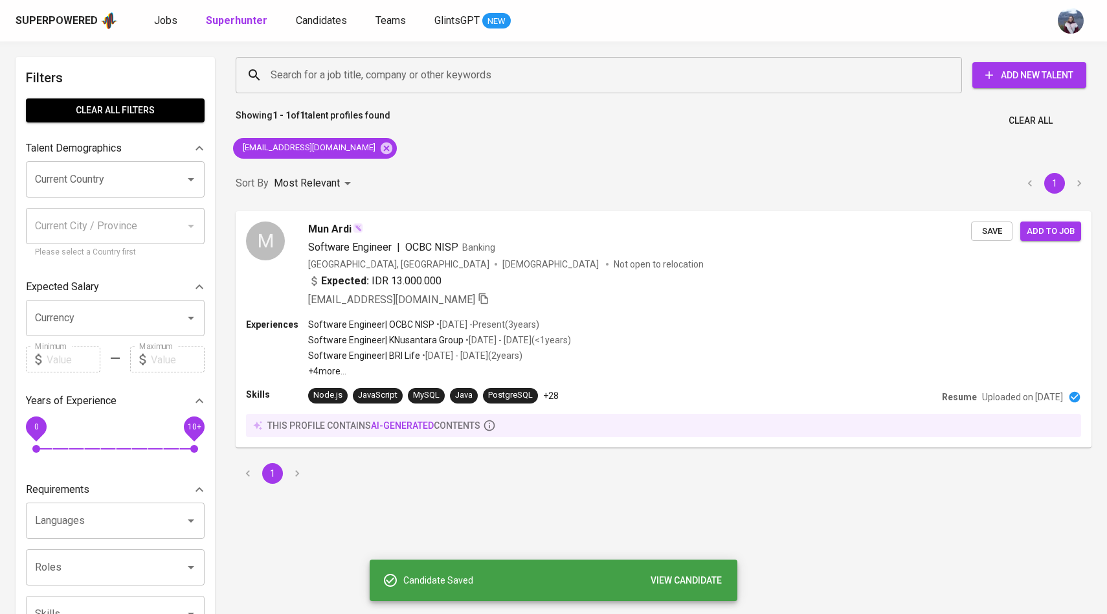
click at [299, 31] on div "Superpowered Jobs Superhunter Candidates Teams GlintsGPT NEW" at bounding box center [553, 20] width 1107 height 41
click at [301, 28] on link "Candidates" at bounding box center [323, 21] width 54 height 16
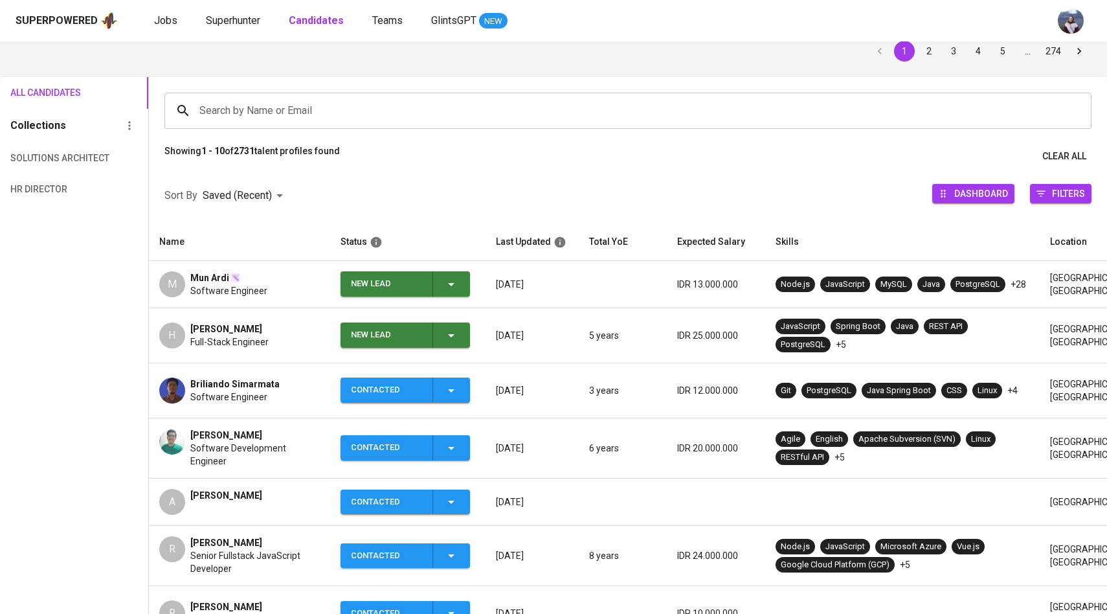
scroll to position [69, 0]
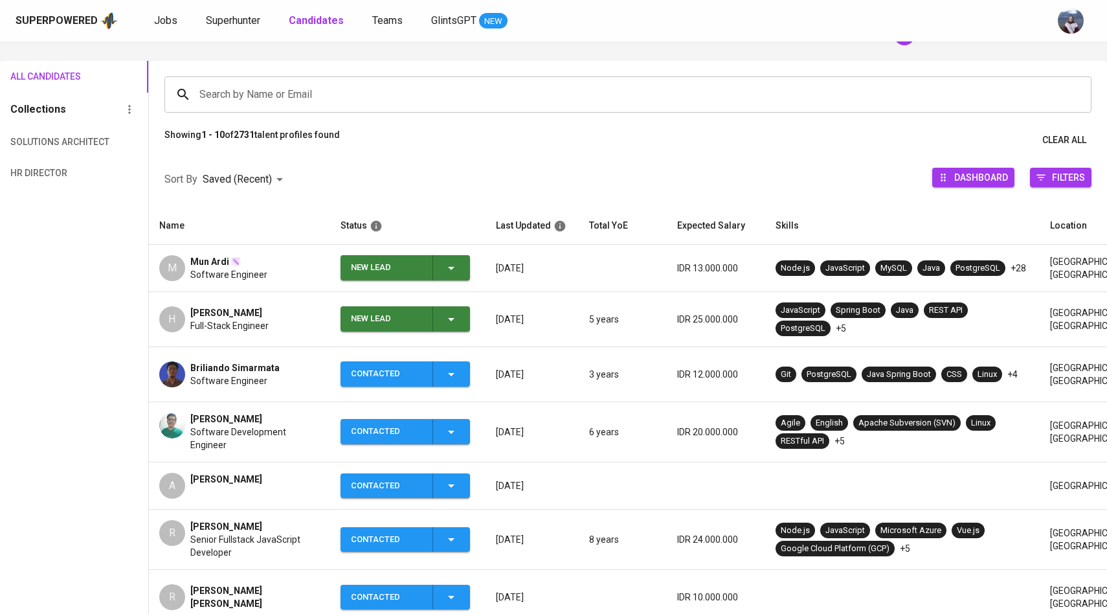
click at [450, 271] on icon "button" at bounding box center [452, 268] width 16 height 16
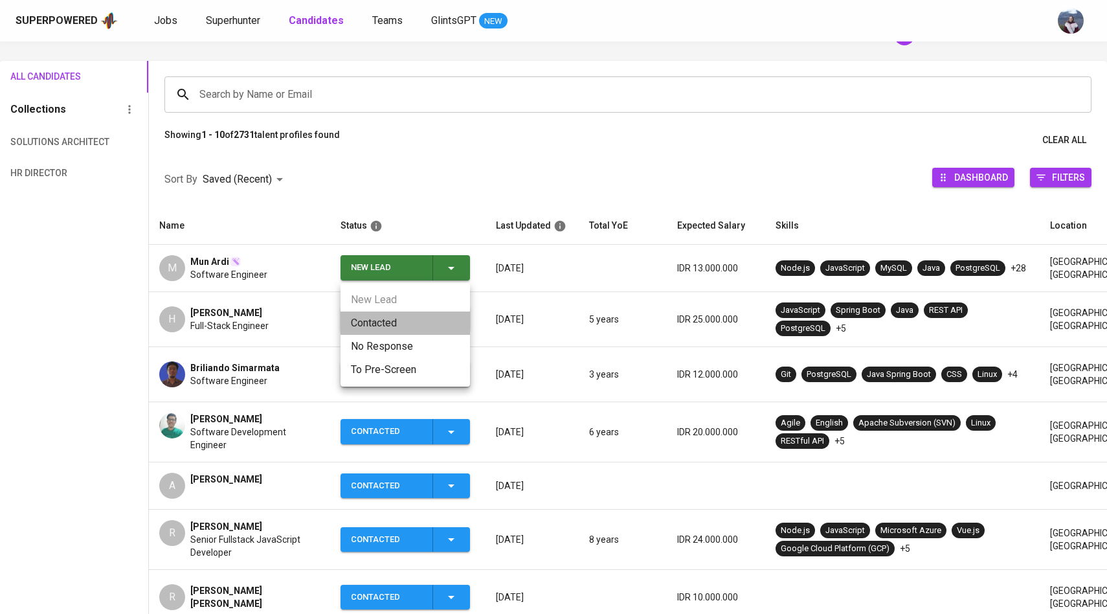
click at [392, 326] on li "Contacted" at bounding box center [406, 323] width 130 height 23
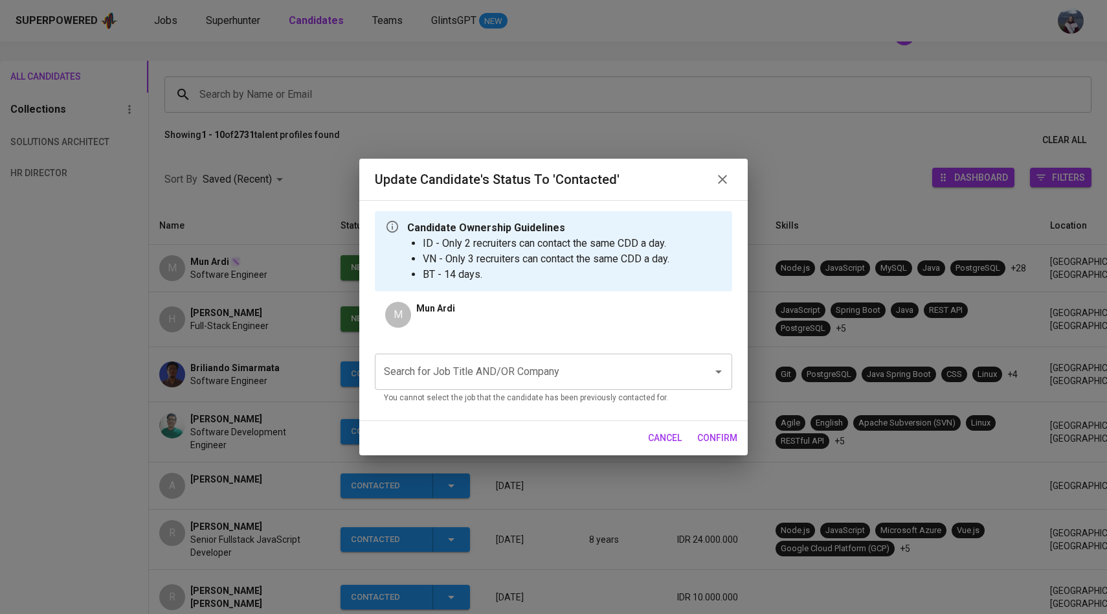
click at [439, 365] on input "Search for Job Title AND/OR Company" at bounding box center [536, 371] width 310 height 25
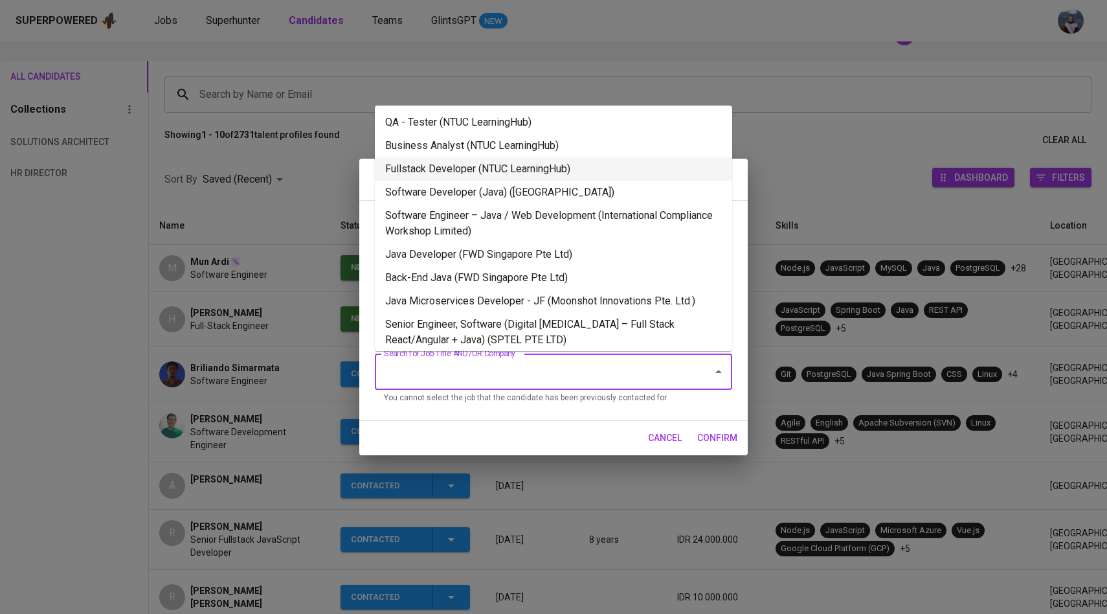
click at [491, 166] on li "Fullstack Developer (NTUC LearningHub)" at bounding box center [553, 168] width 357 height 23
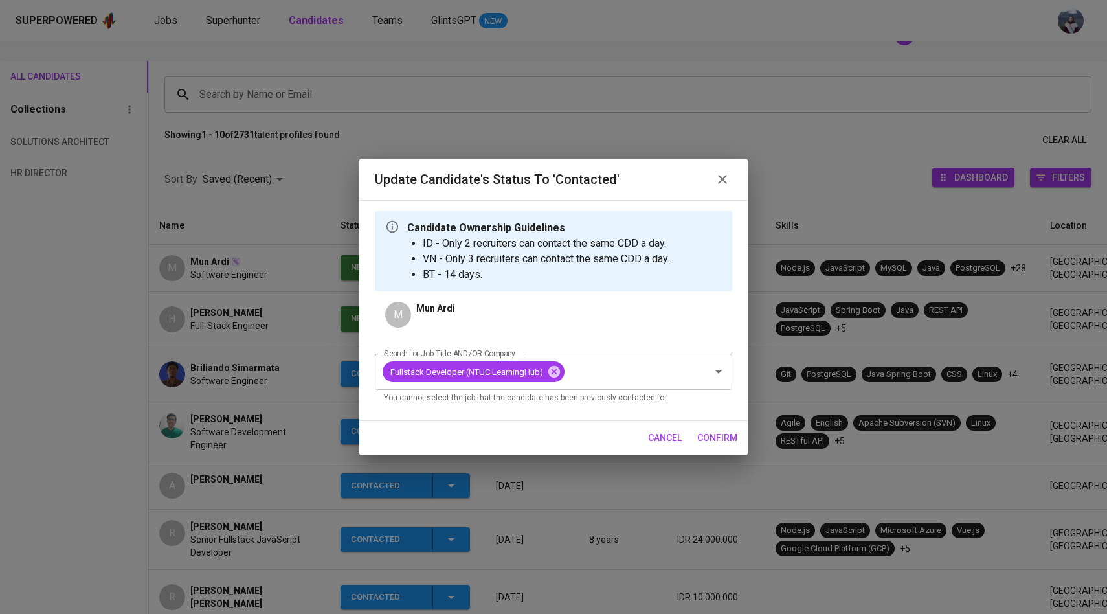
click at [717, 442] on span "confirm" at bounding box center [718, 438] width 40 height 16
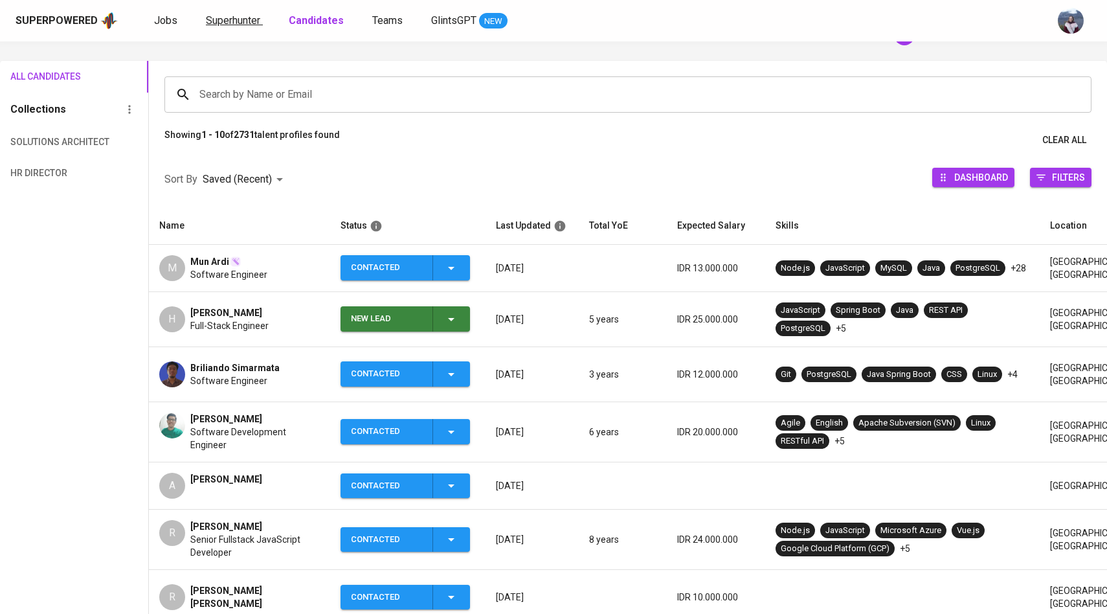
click at [247, 28] on link "Superhunter" at bounding box center [234, 21] width 57 height 16
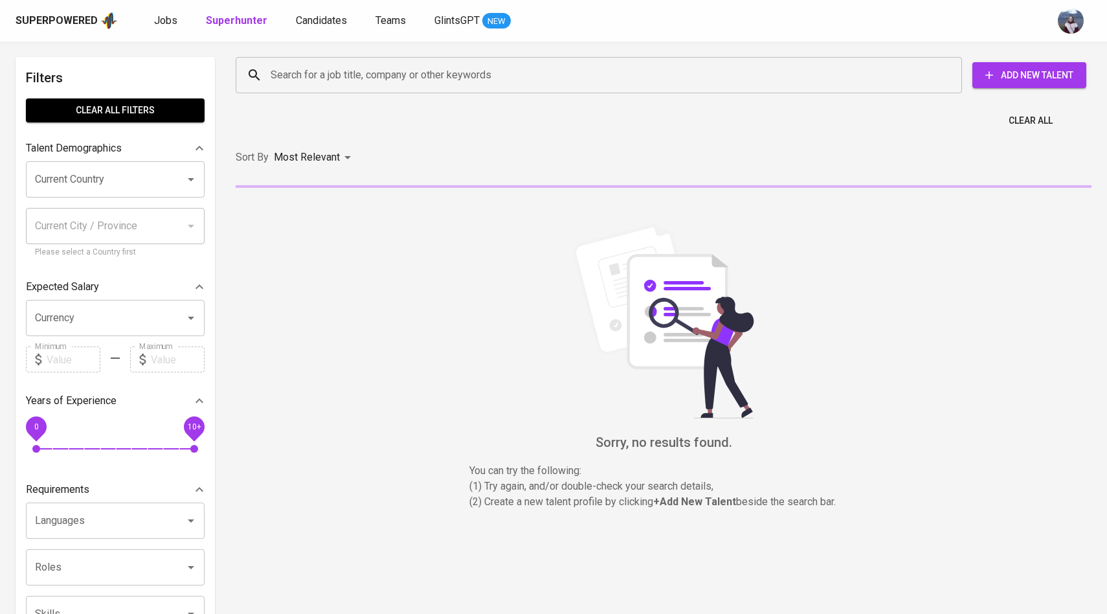
click at [304, 72] on input "Search for a job title, company or other keywords" at bounding box center [602, 75] width 670 height 25
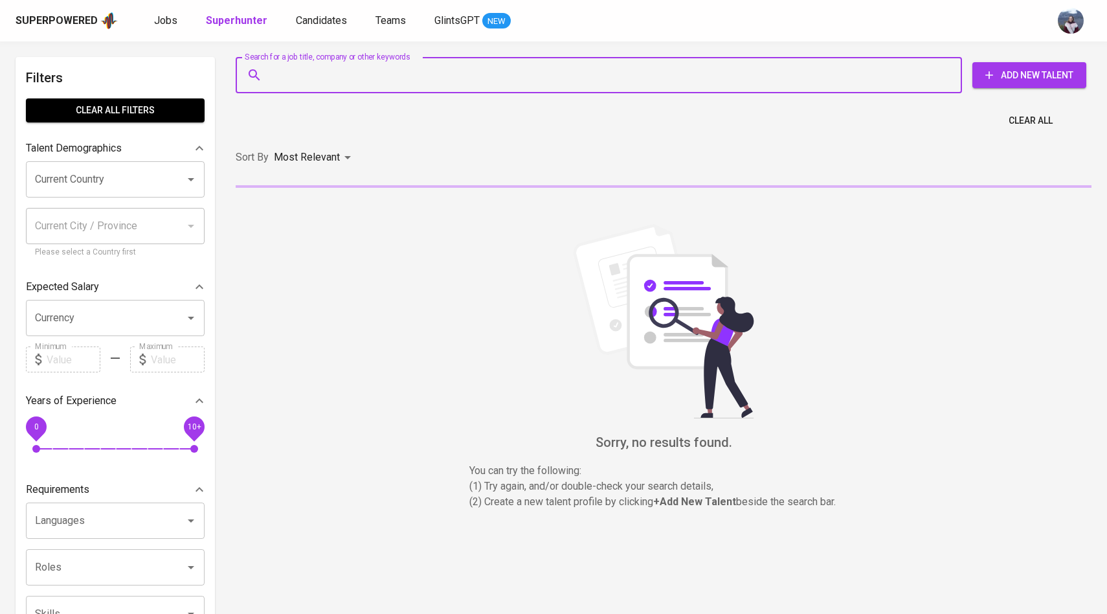
paste input "[PERSON_NAME][EMAIL_ADDRESS][DOMAIN_NAME]"
type input "[PERSON_NAME][EMAIL_ADDRESS][DOMAIN_NAME]"
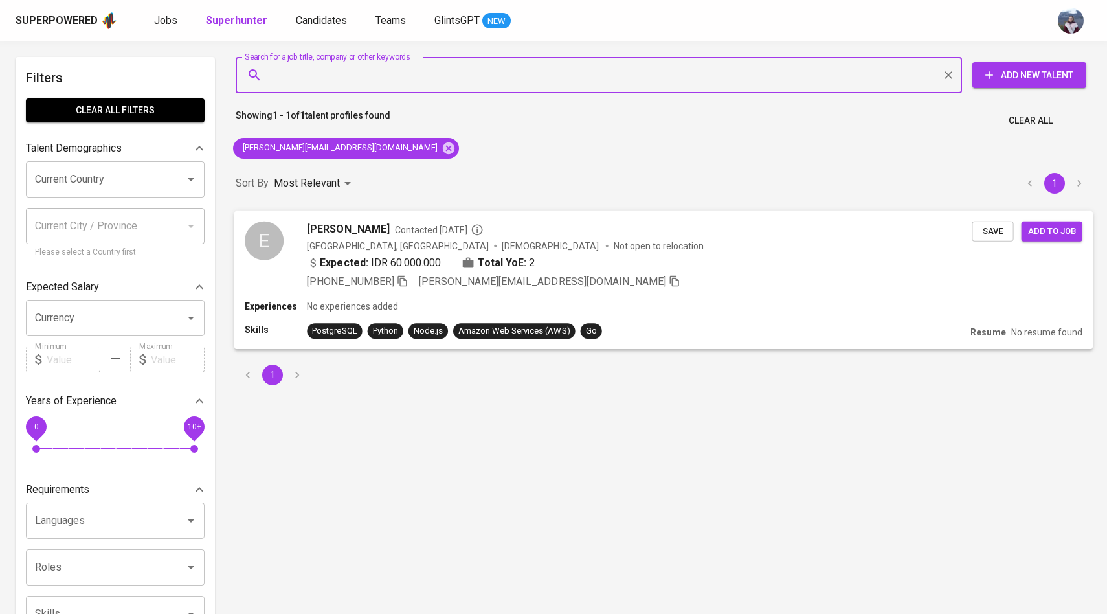
click at [275, 234] on div "E" at bounding box center [264, 240] width 39 height 39
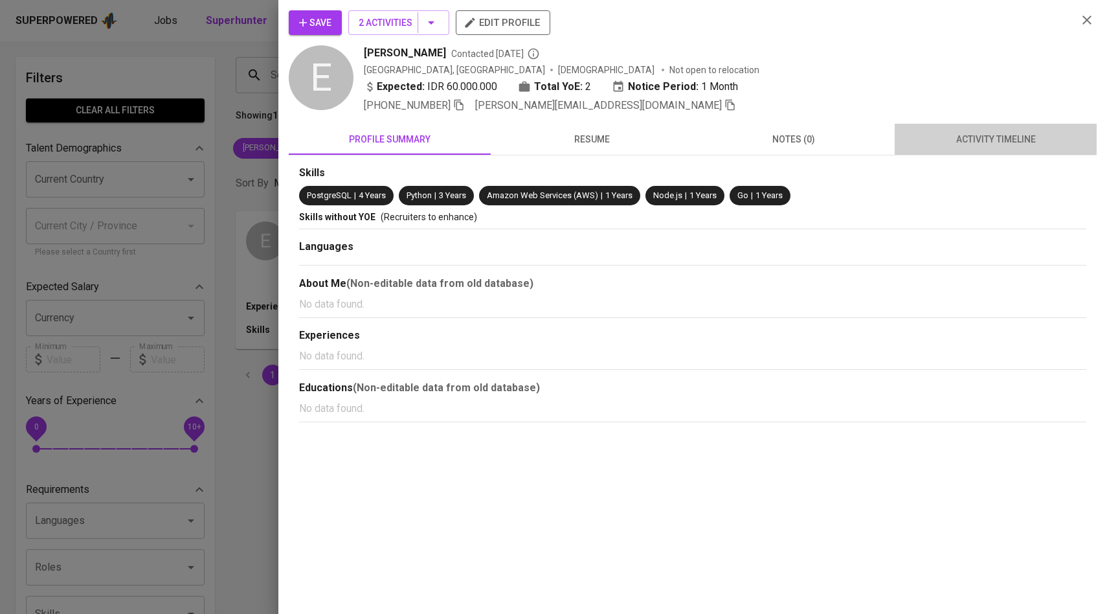
click at [980, 141] on span "activity timeline" at bounding box center [996, 139] width 187 height 16
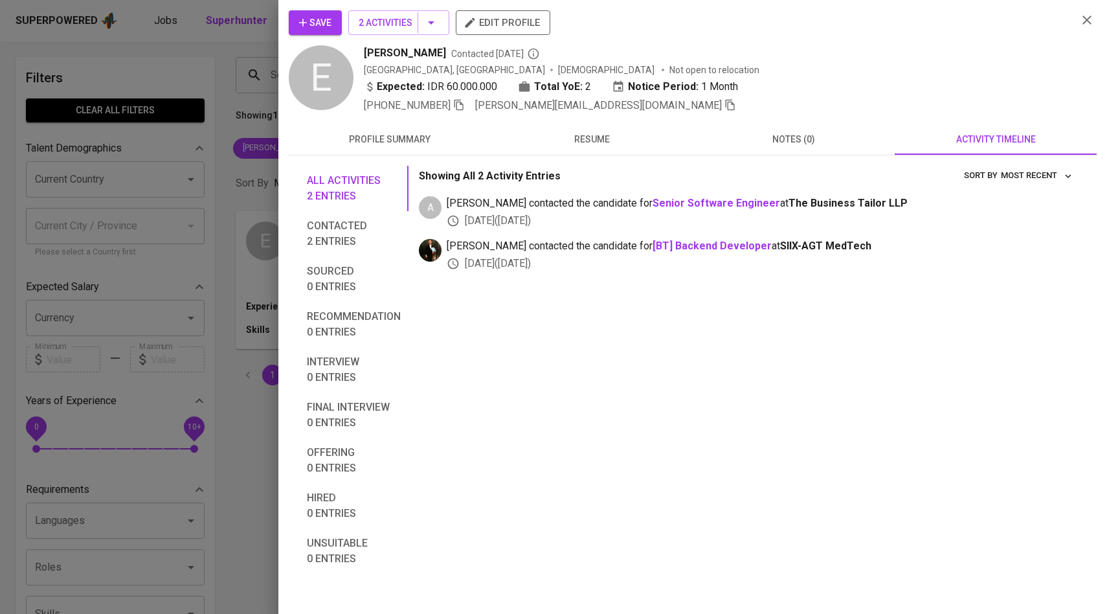
click at [330, 26] on span "Save" at bounding box center [315, 23] width 32 height 16
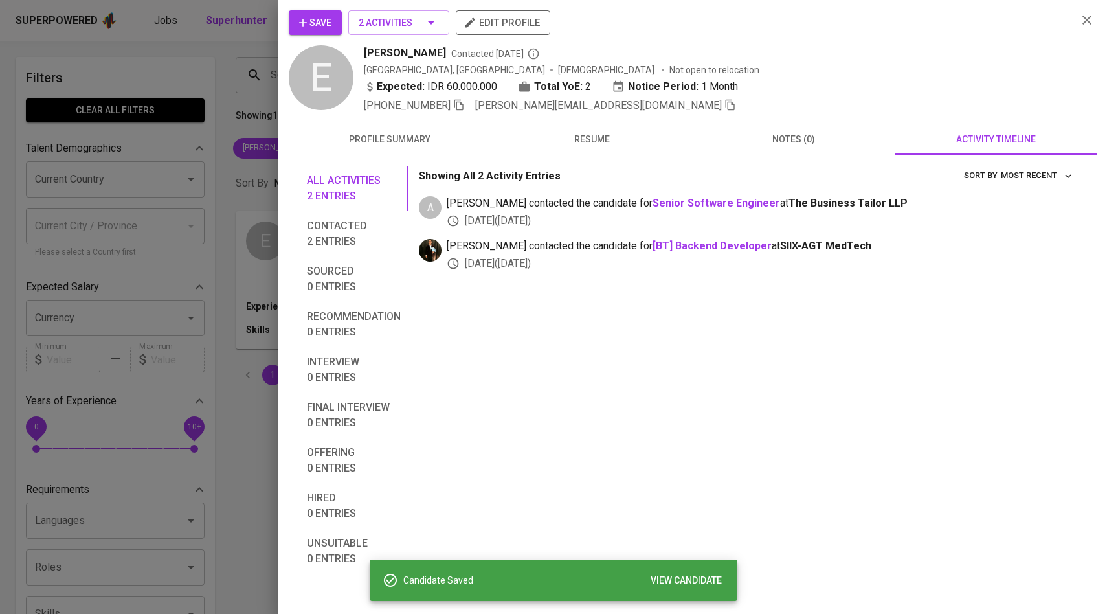
click at [227, 143] on div at bounding box center [553, 307] width 1107 height 614
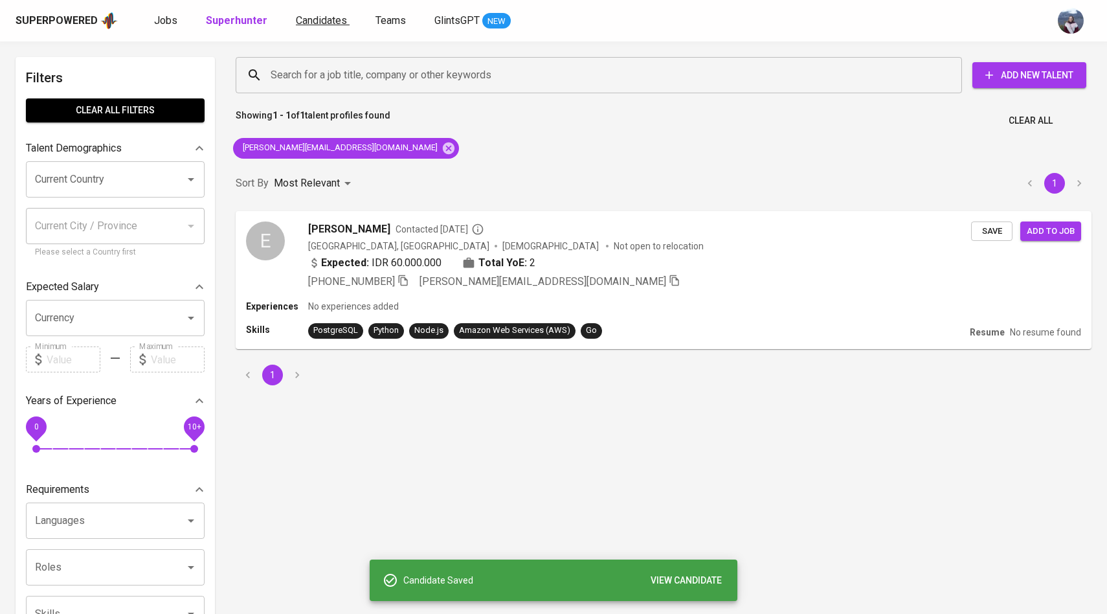
click at [329, 18] on span "Candidates" at bounding box center [321, 20] width 51 height 12
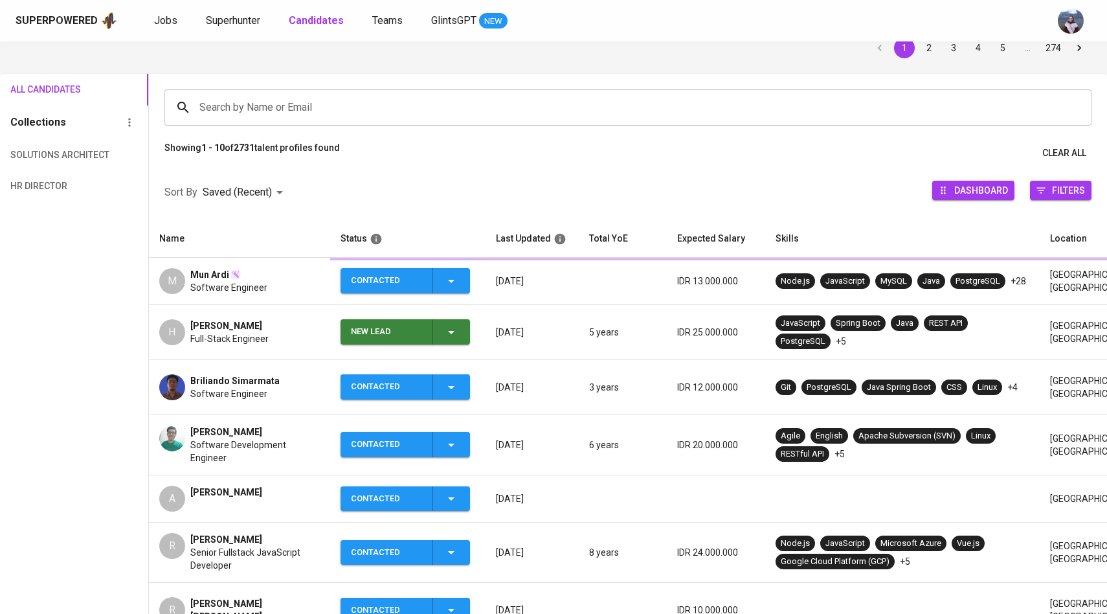
scroll to position [63, 0]
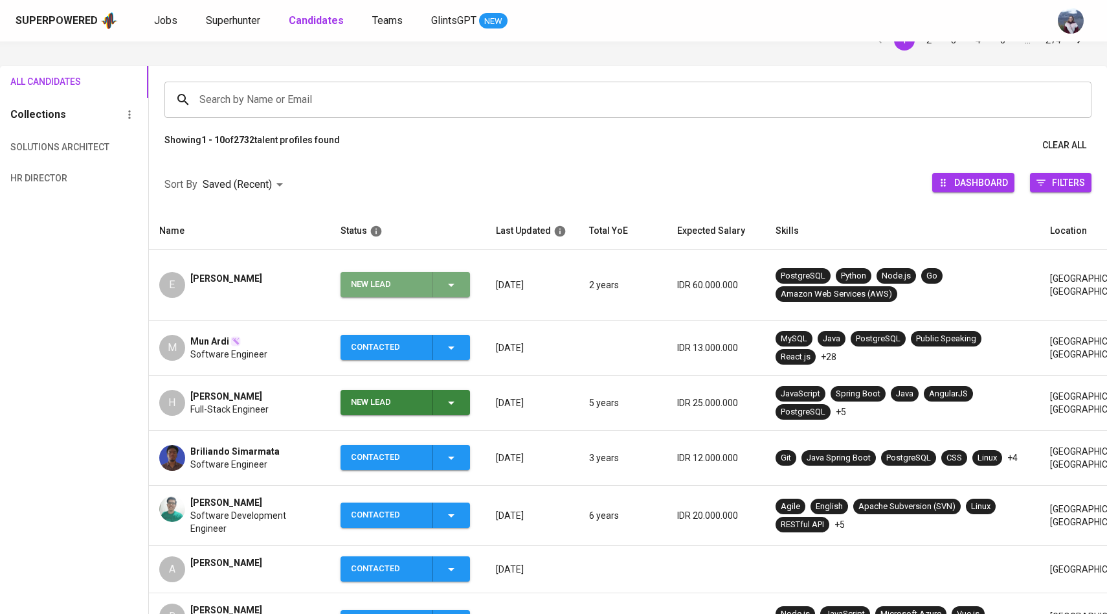
click at [450, 282] on icon "button" at bounding box center [452, 285] width 16 height 16
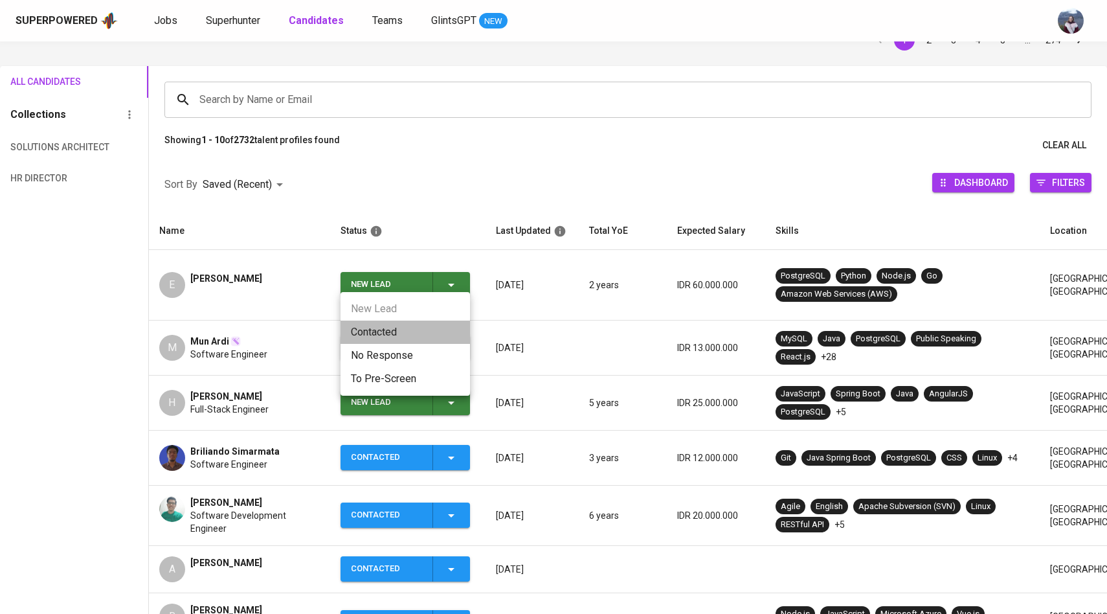
click at [407, 326] on li "Contacted" at bounding box center [406, 332] width 130 height 23
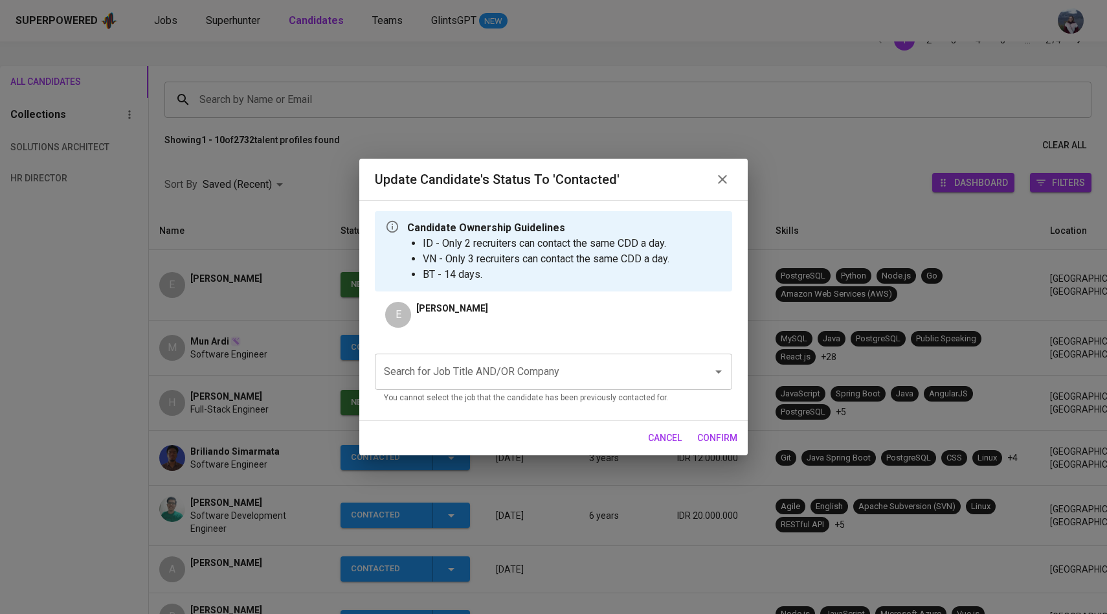
click at [506, 367] on input "Search for Job Title AND/OR Company" at bounding box center [536, 371] width 310 height 25
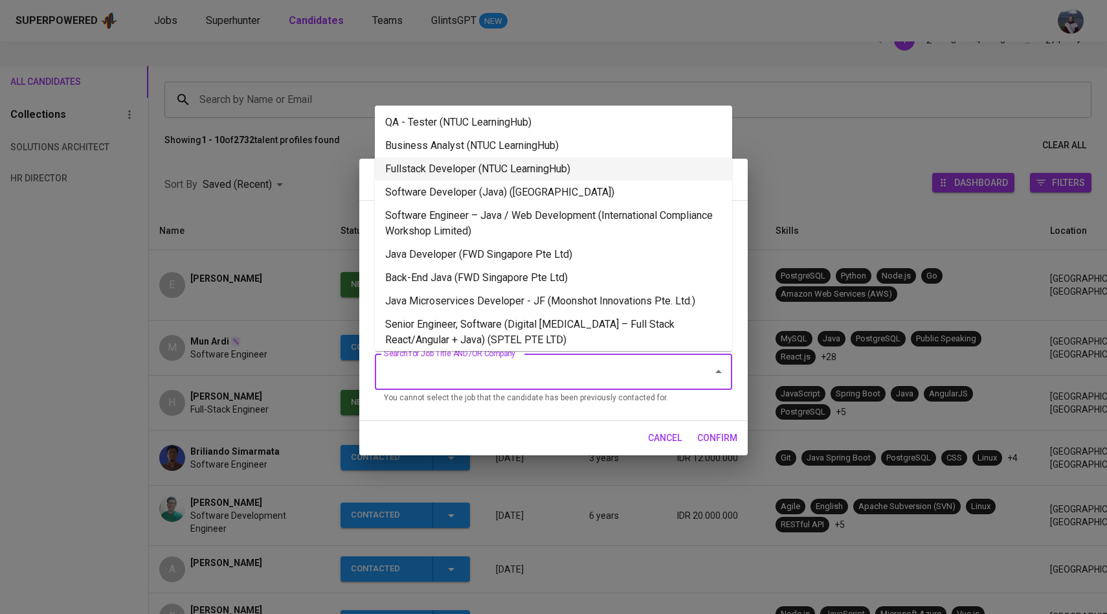
click at [508, 163] on li "Fullstack Developer (NTUC LearningHub)" at bounding box center [553, 168] width 357 height 23
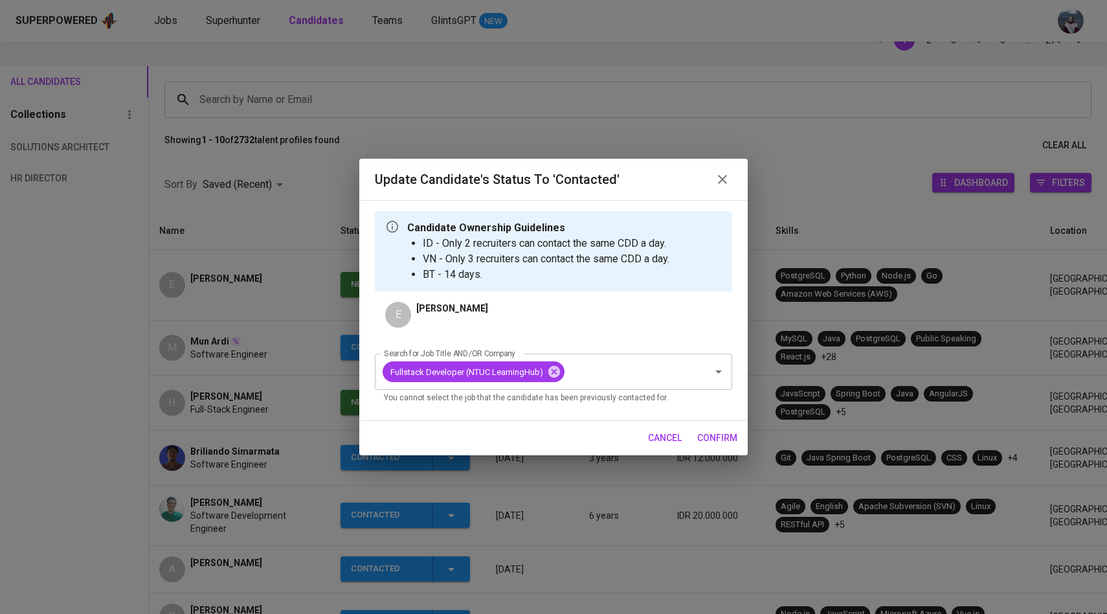
click at [705, 445] on span "confirm" at bounding box center [718, 438] width 40 height 16
